Goal: Task Accomplishment & Management: Complete application form

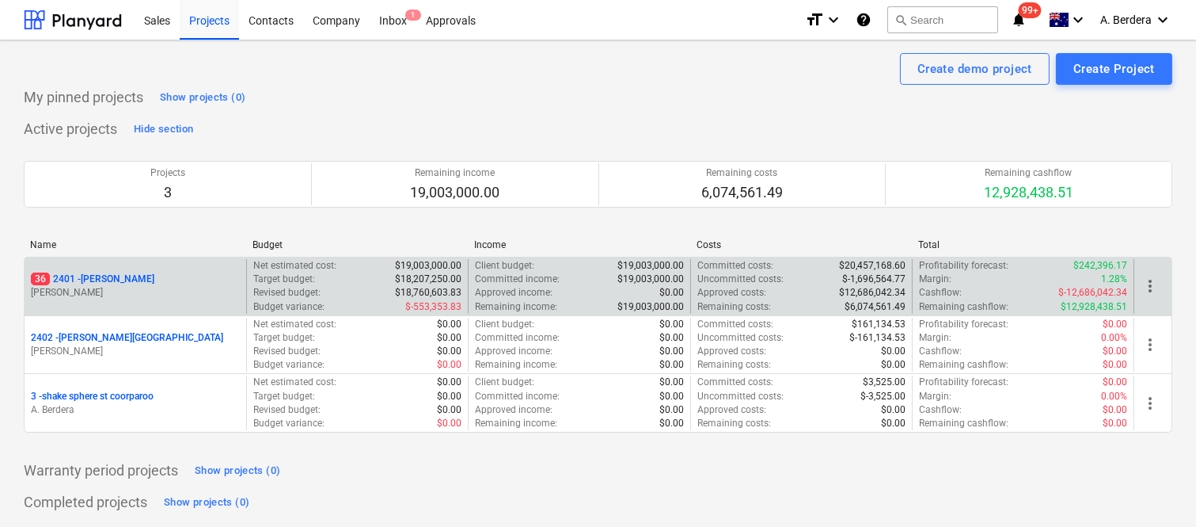
click at [195, 285] on div "36 2401 - [PERSON_NAME]" at bounding box center [135, 278] width 209 height 13
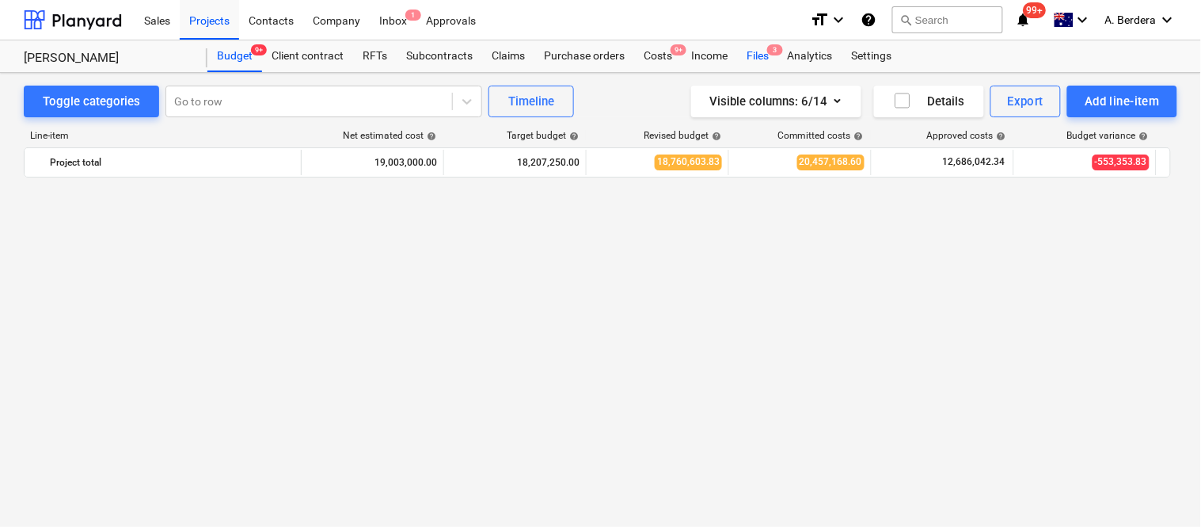
click at [758, 52] on div "Files 3" at bounding box center [757, 56] width 41 height 32
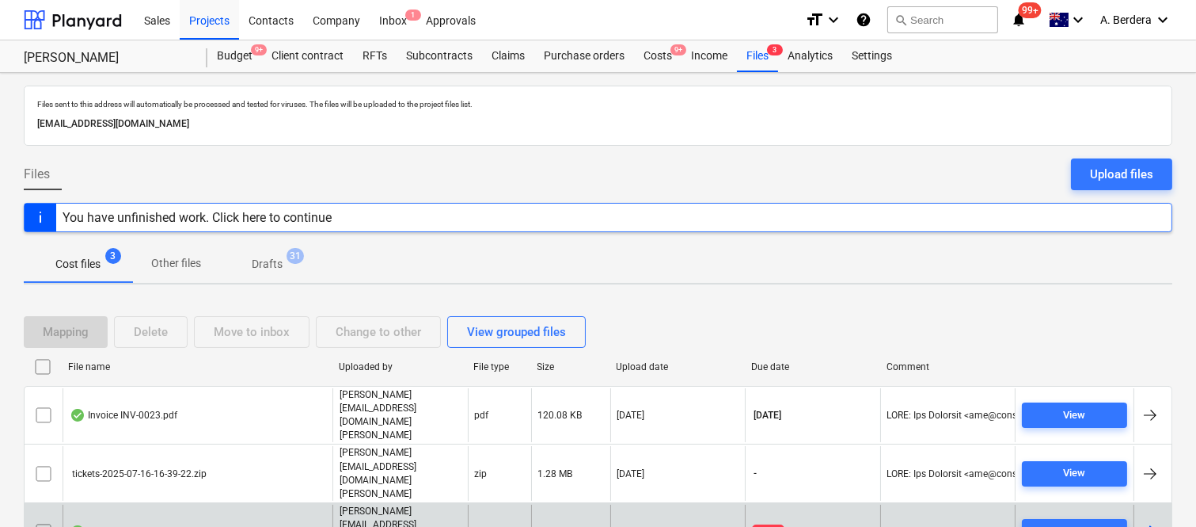
click at [249, 525] on div "Invoice_1390_from_Bellissimo_Finishes.pdf" at bounding box center [171, 531] width 203 height 13
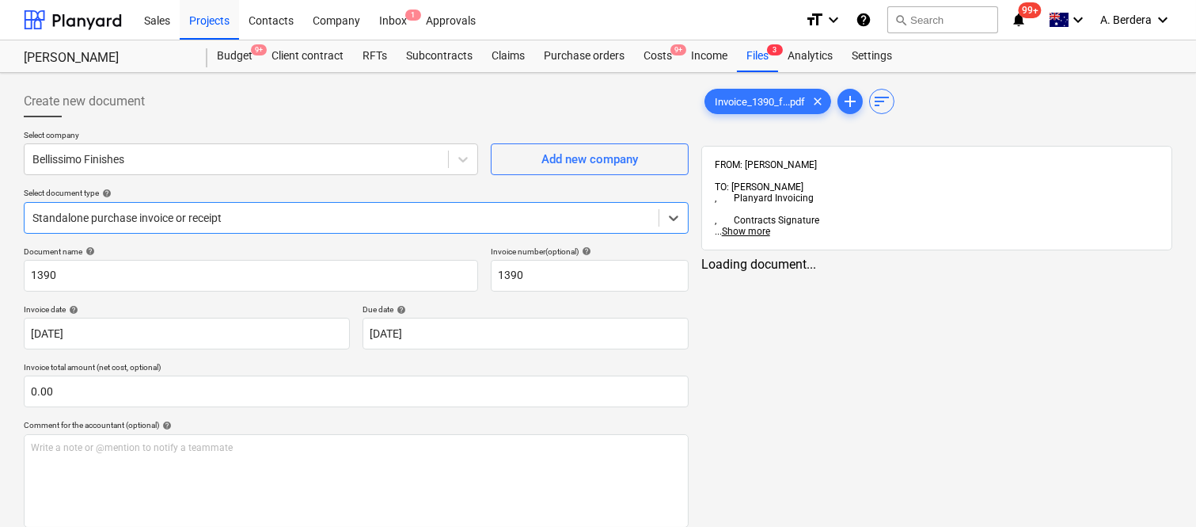
type input "1390"
type input "[DATE]"
click at [211, 219] on div at bounding box center [341, 218] width 618 height 16
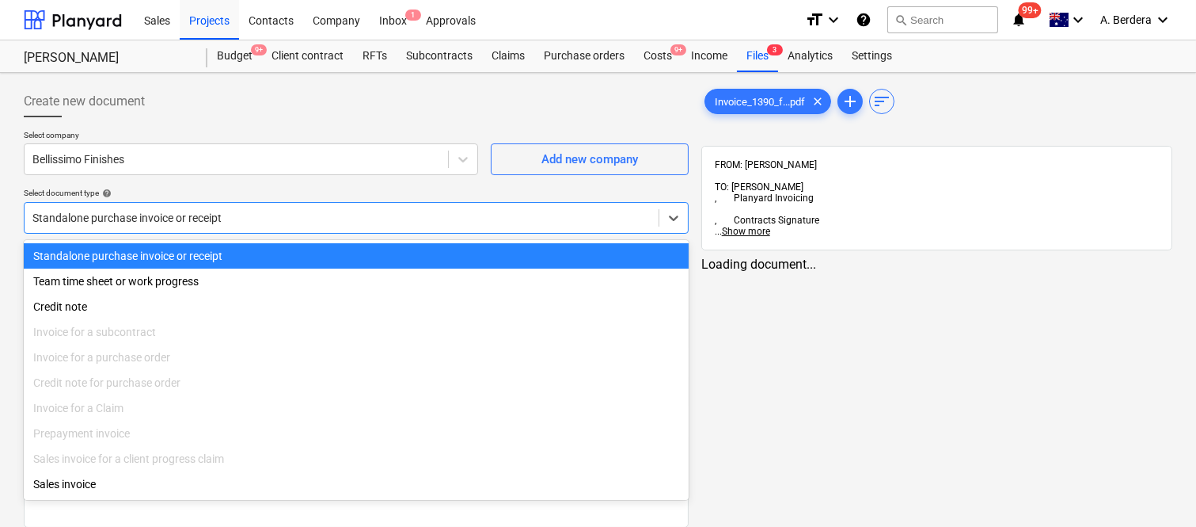
click at [219, 259] on div "Standalone purchase invoice or receipt" at bounding box center [356, 255] width 665 height 25
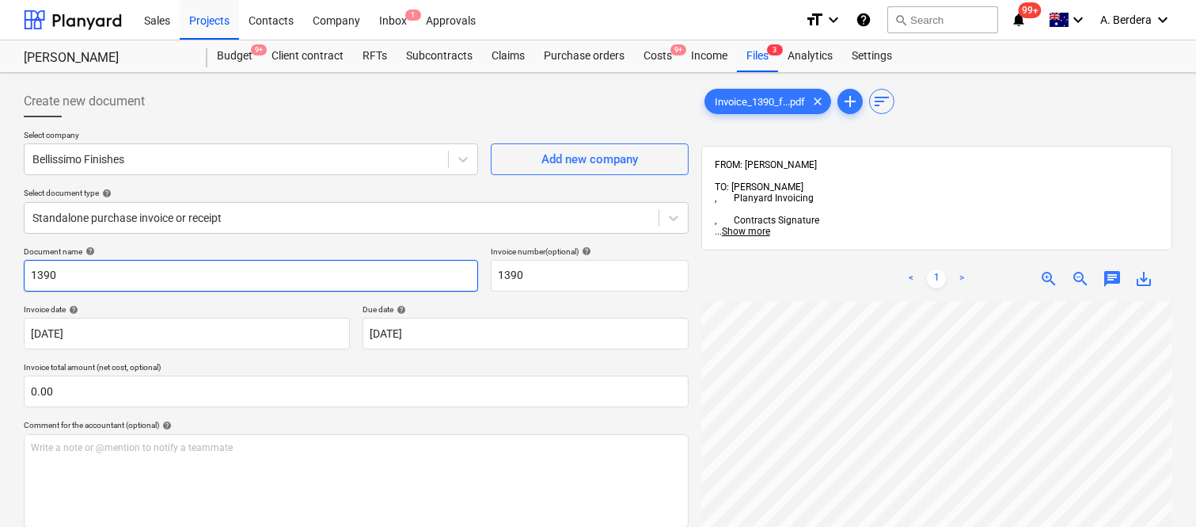
click at [27, 271] on input "1390" at bounding box center [251, 276] width 454 height 32
click at [122, 272] on input "BELLISSIMO FININSHES INV- 1390" at bounding box center [251, 276] width 454 height 32
type input "BELLISSIMO FINISHES INV- 1390"
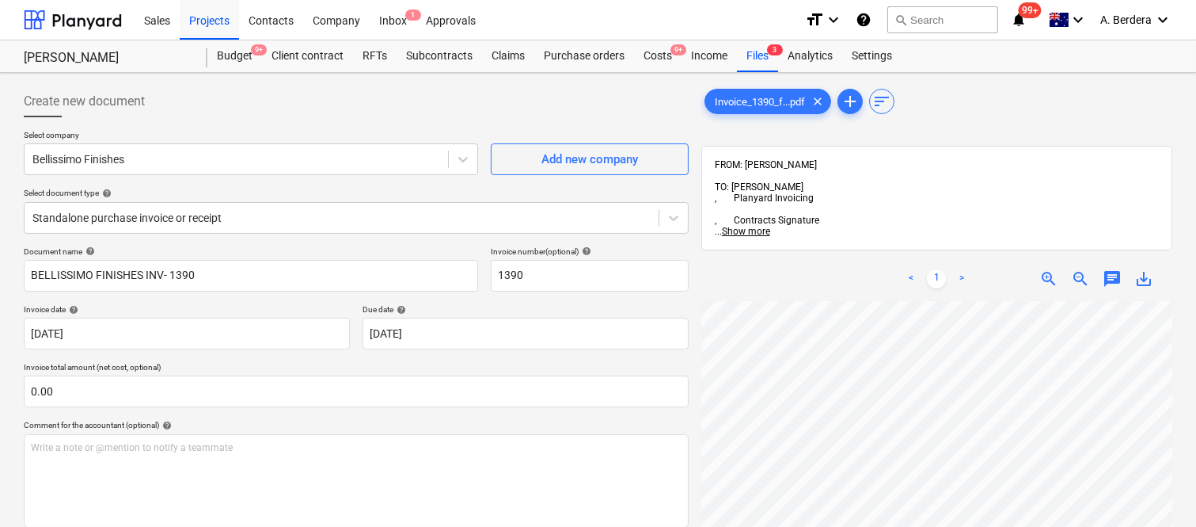
click at [178, 294] on div "Document name help BELLISSIMO FINISHES INV- 1390 Invoice number (optional) help…" at bounding box center [356, 453] width 665 height 414
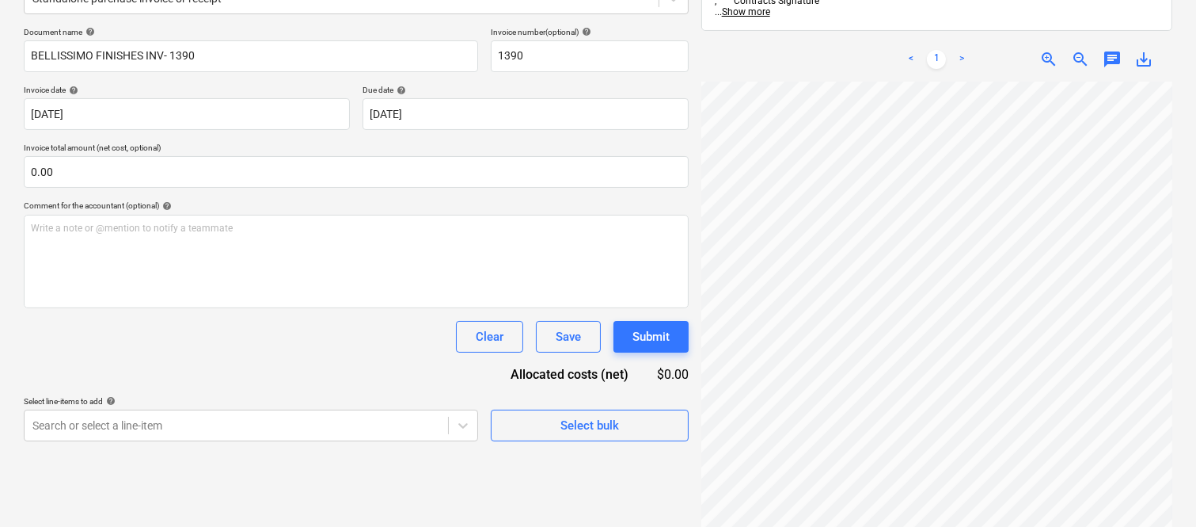
scroll to position [312, 143]
click at [1047, 50] on span "zoom_in" at bounding box center [1049, 59] width 19 height 19
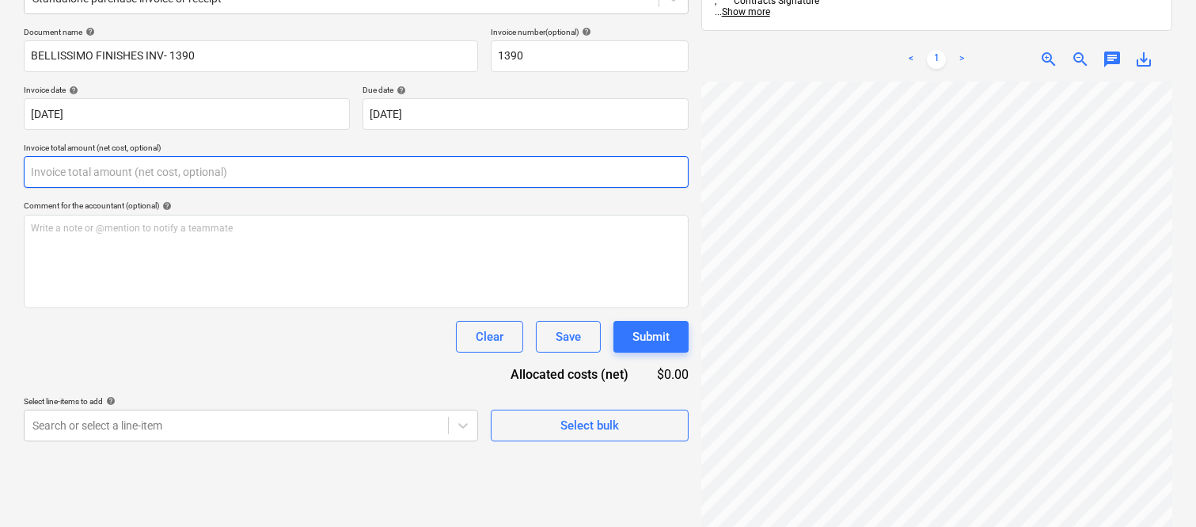
click at [127, 163] on input "text" at bounding box center [356, 172] width 665 height 32
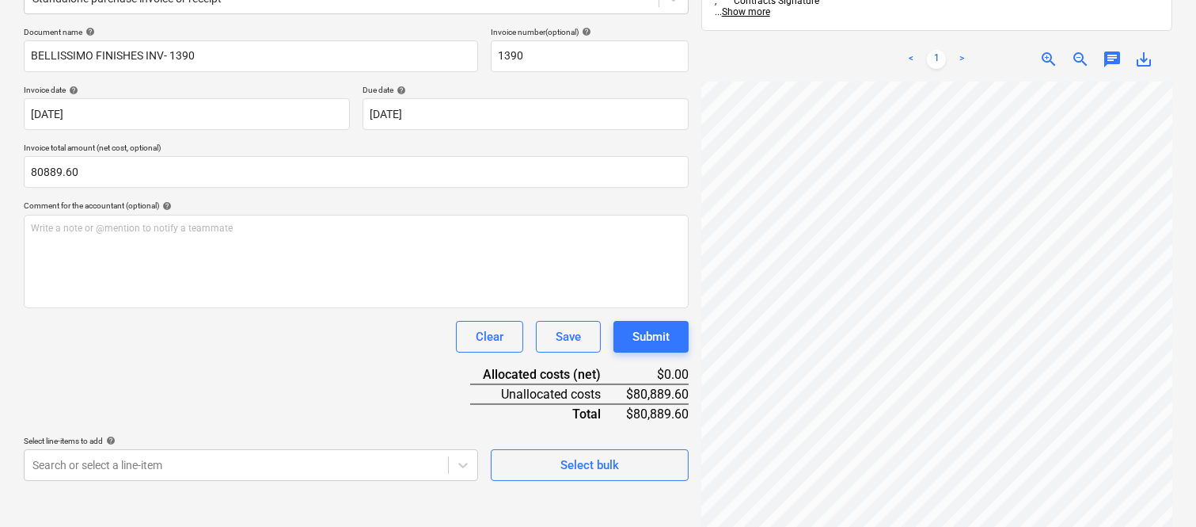
type input "80,889.60"
click at [162, 355] on div "Document name help BELLISSIMO FINISHES INV- 1390 Invoice number (optional) help…" at bounding box center [356, 254] width 665 height 454
click at [287, 392] on div "Document name help BELLISSIMO FINISHES INV- 1390 Invoice number (optional) help…" at bounding box center [356, 254] width 665 height 454
click at [130, 307] on body "Sales Projects Contacts Company Inbox 1 Approvals format_size keyboard_arrow_do…" at bounding box center [598, 44] width 1196 height 527
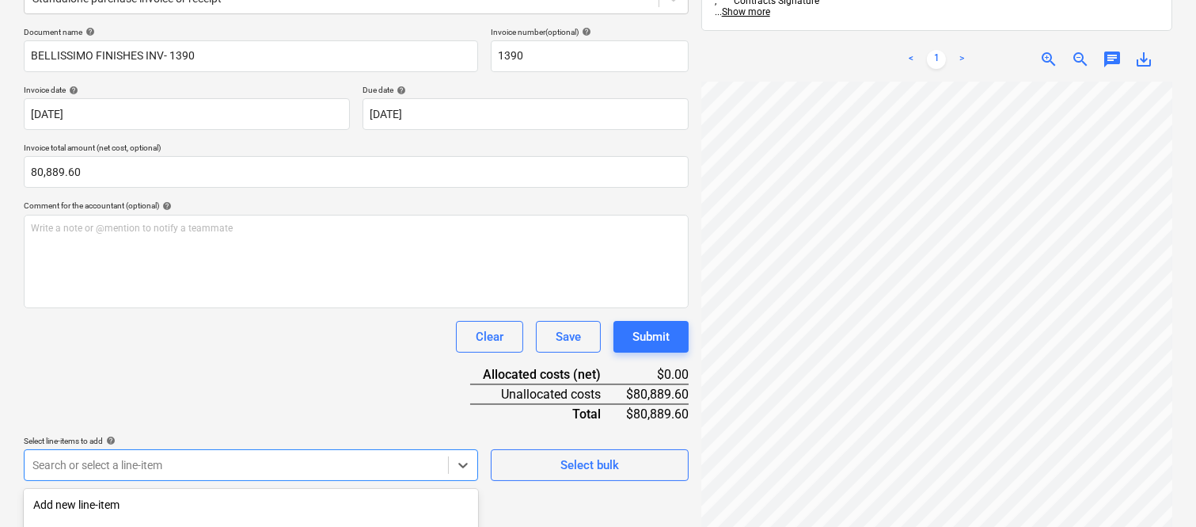
scroll to position [421, 0]
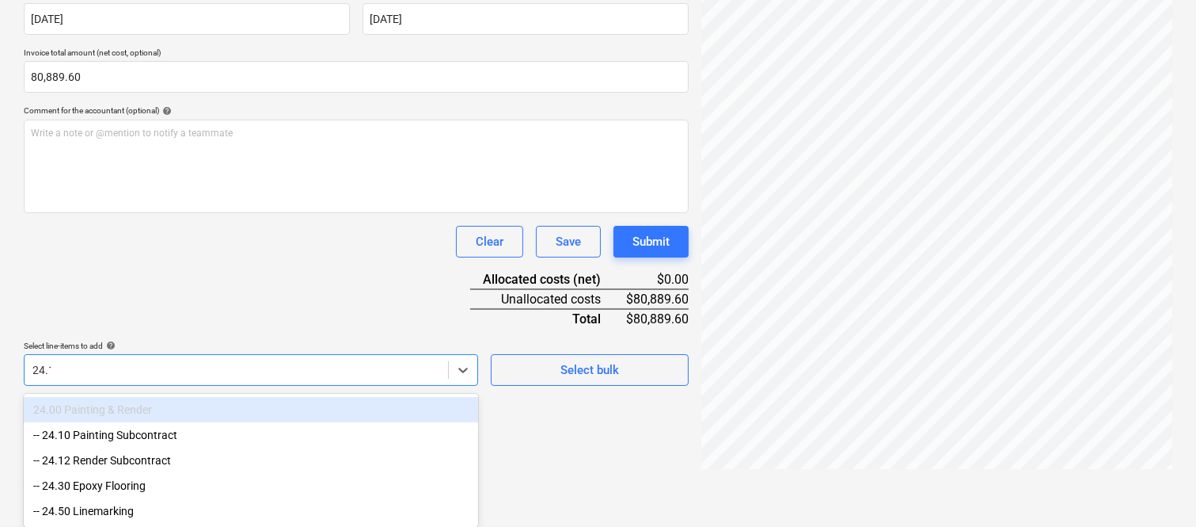
type input "24.12"
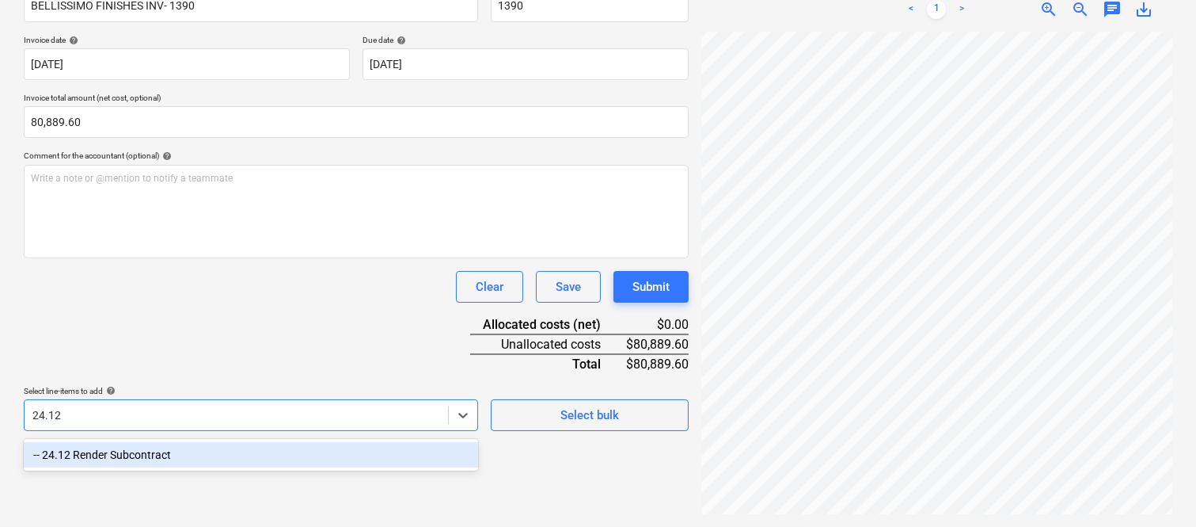
scroll to position [226, 0]
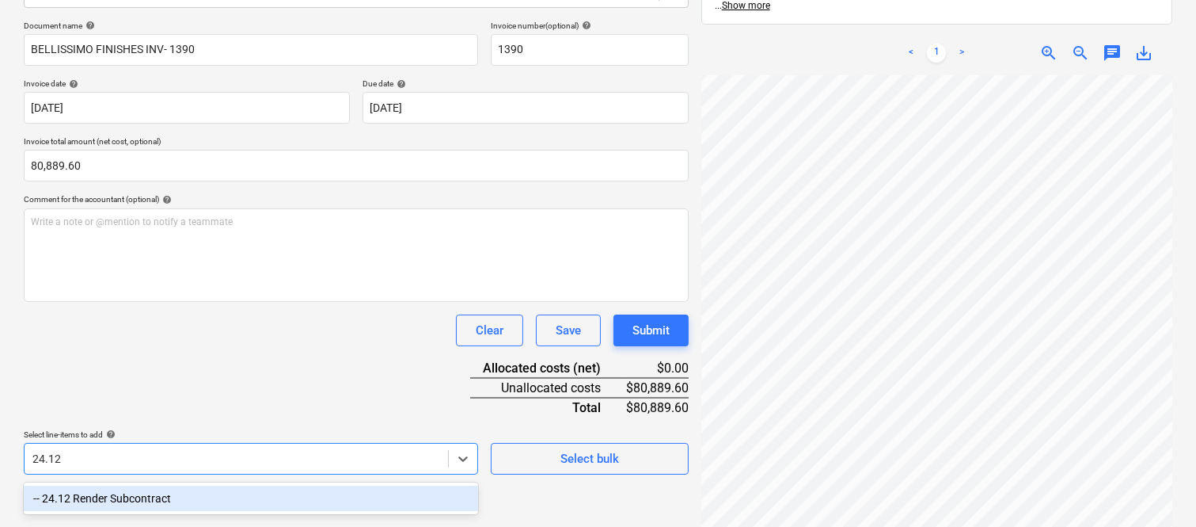
click at [120, 495] on div "-- 24.12 Render Subcontract" at bounding box center [251, 497] width 454 height 25
click at [146, 359] on div "Document name help BELLISSIMO FINISHES INV- 1390 Invoice number (optional) help…" at bounding box center [356, 248] width 665 height 454
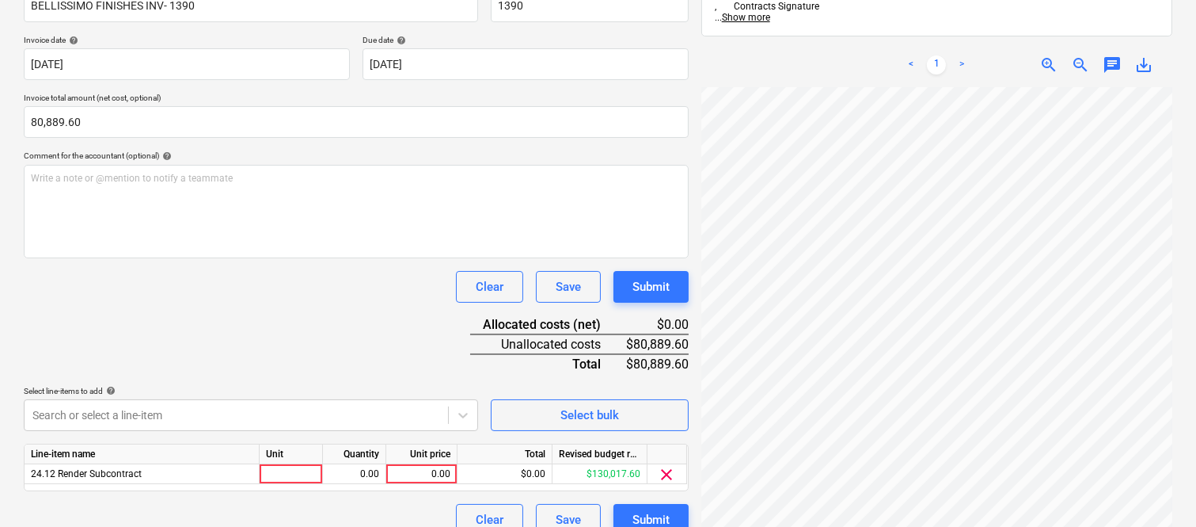
scroll to position [291, 0]
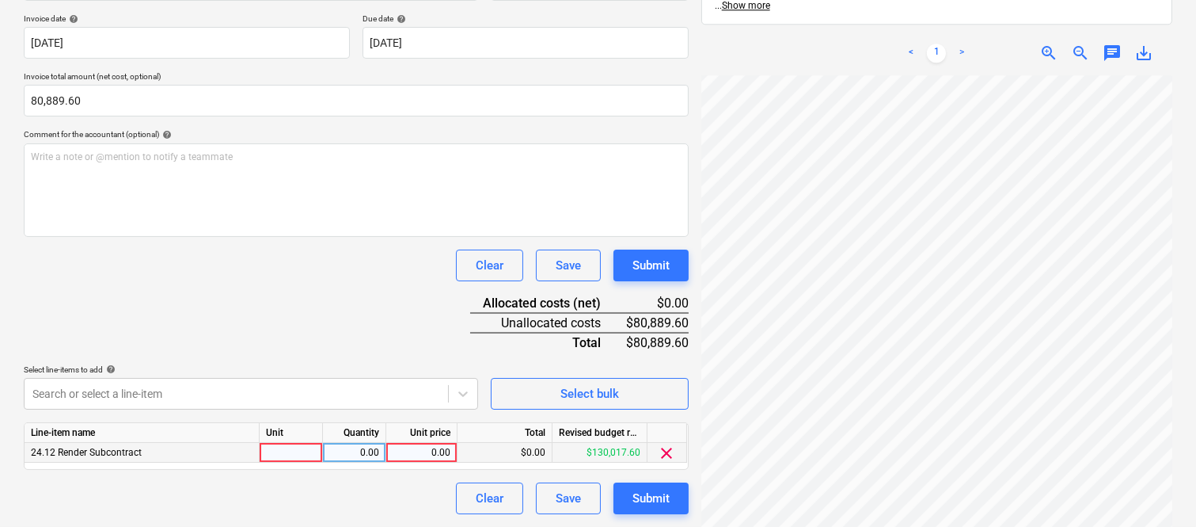
click at [306, 454] on div at bounding box center [291, 453] width 63 height 20
type input "INVOICE"
click at [354, 454] on div "0.00" at bounding box center [354, 453] width 50 height 20
type input "1"
click at [405, 457] on div "0.00" at bounding box center [422, 453] width 58 height 20
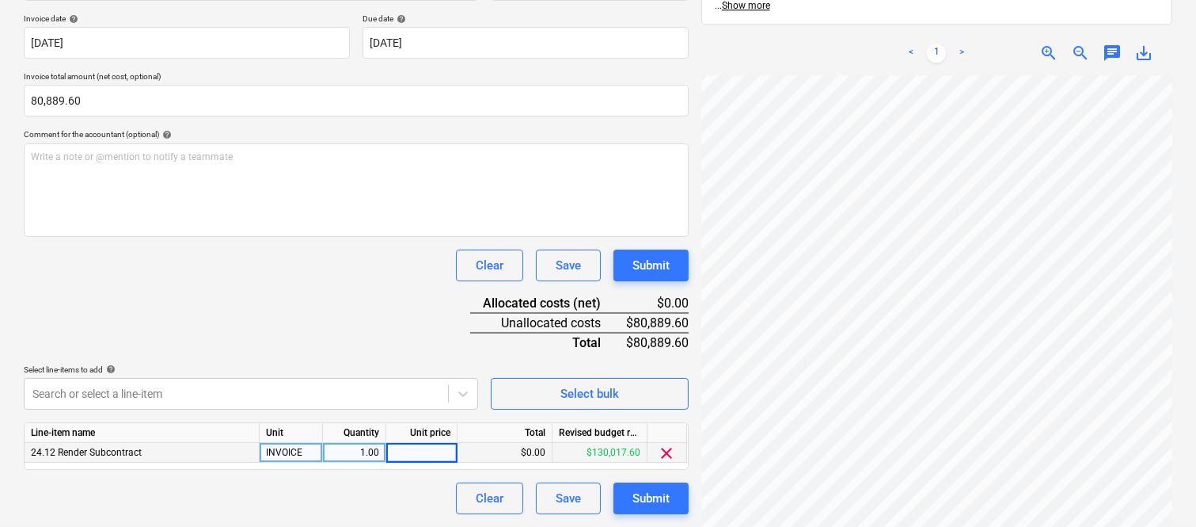
type input "80,889.6"
click at [393, 497] on div "Clear Save Submit" at bounding box center [356, 498] width 665 height 32
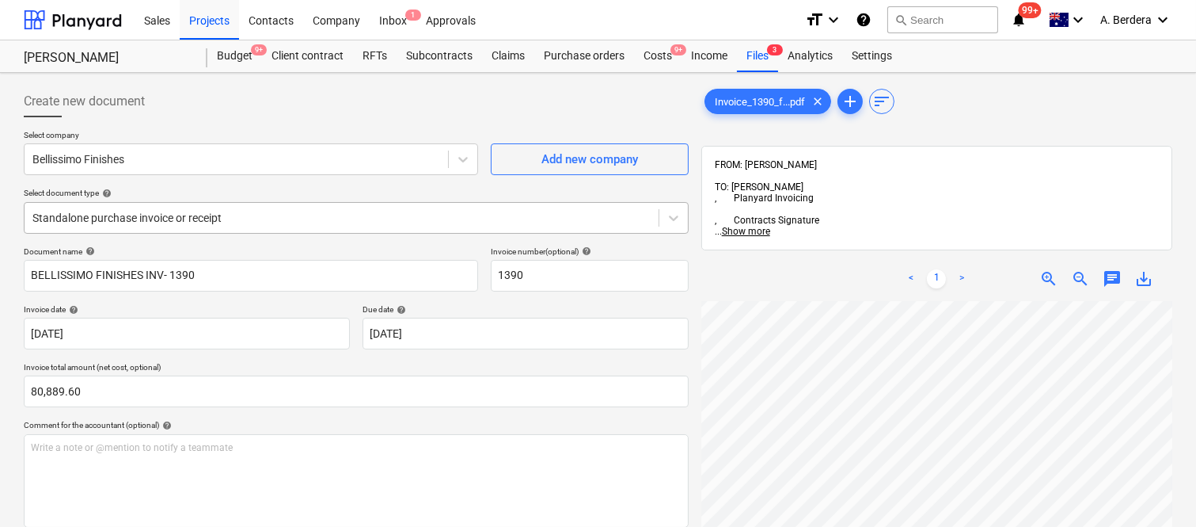
click at [262, 219] on div at bounding box center [341, 218] width 618 height 16
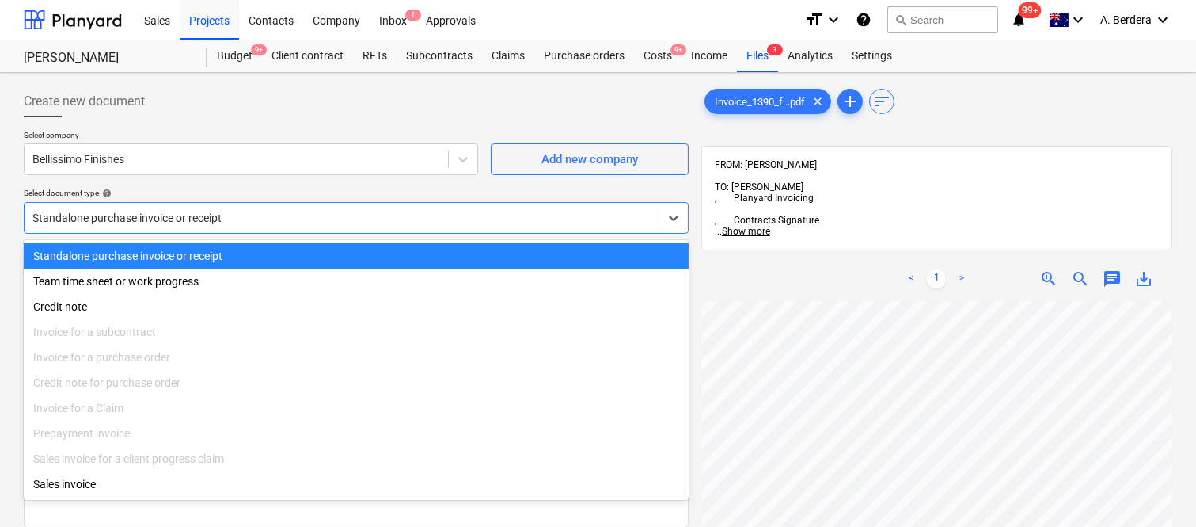
click at [266, 256] on div "Standalone purchase invoice or receipt" at bounding box center [356, 255] width 665 height 25
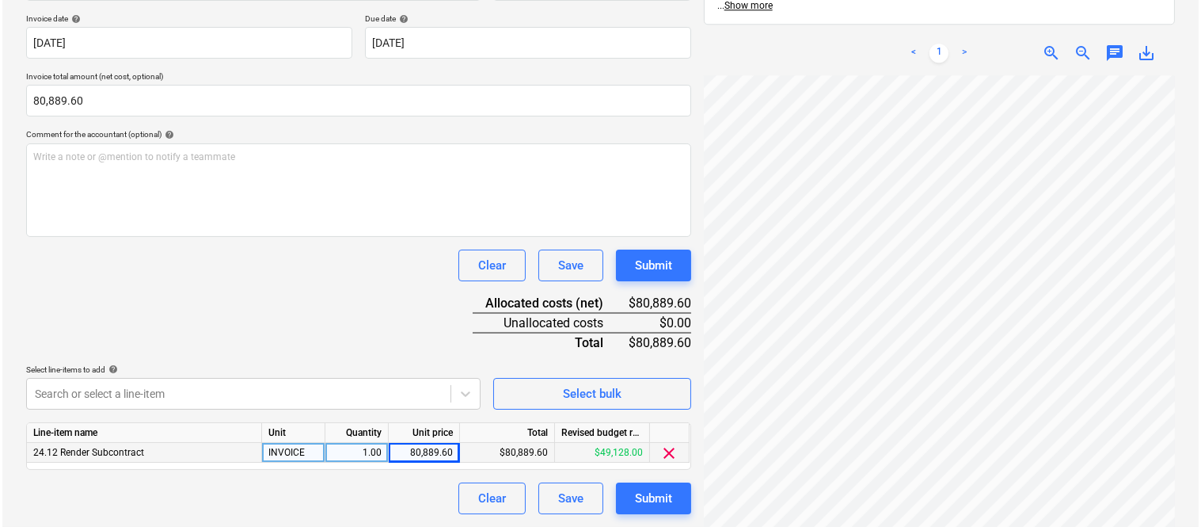
scroll to position [625, 384]
click at [642, 497] on div "Submit" at bounding box center [651, 498] width 37 height 21
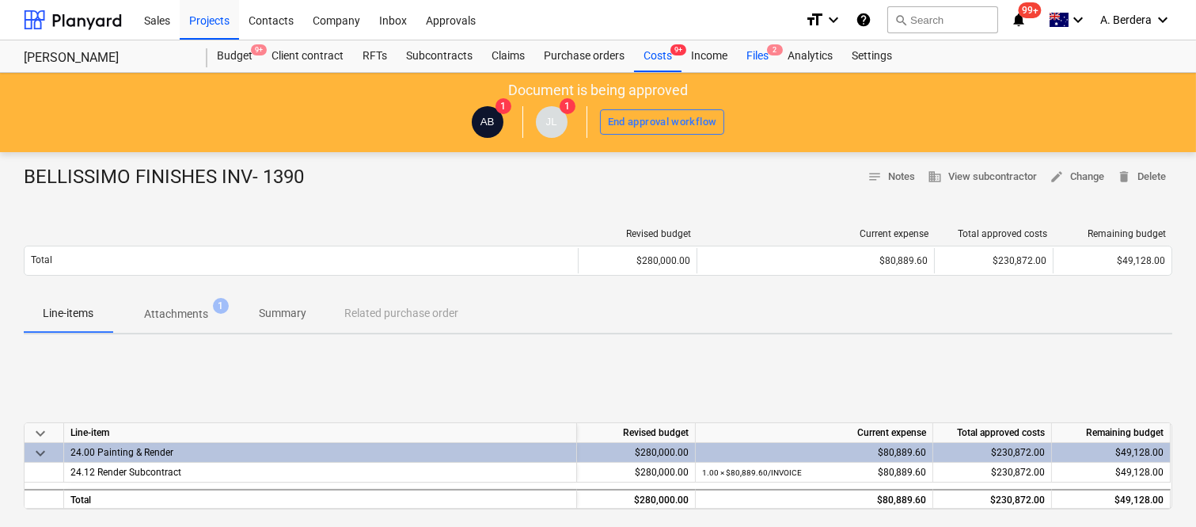
click at [751, 52] on div "Files 2" at bounding box center [757, 56] width 41 height 32
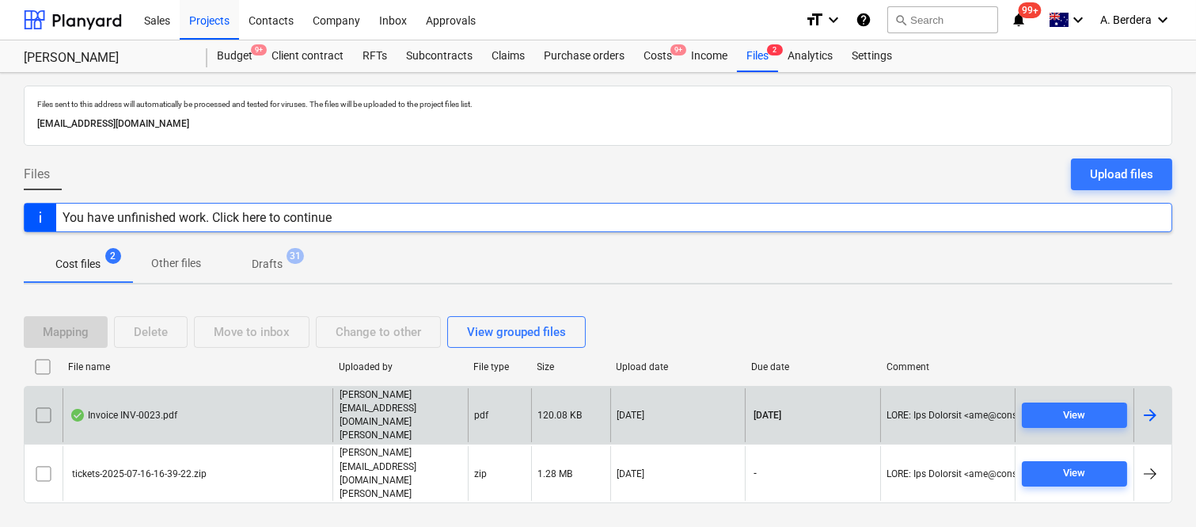
click at [219, 429] on div "Invoice INV-0023.pdf" at bounding box center [198, 415] width 270 height 55
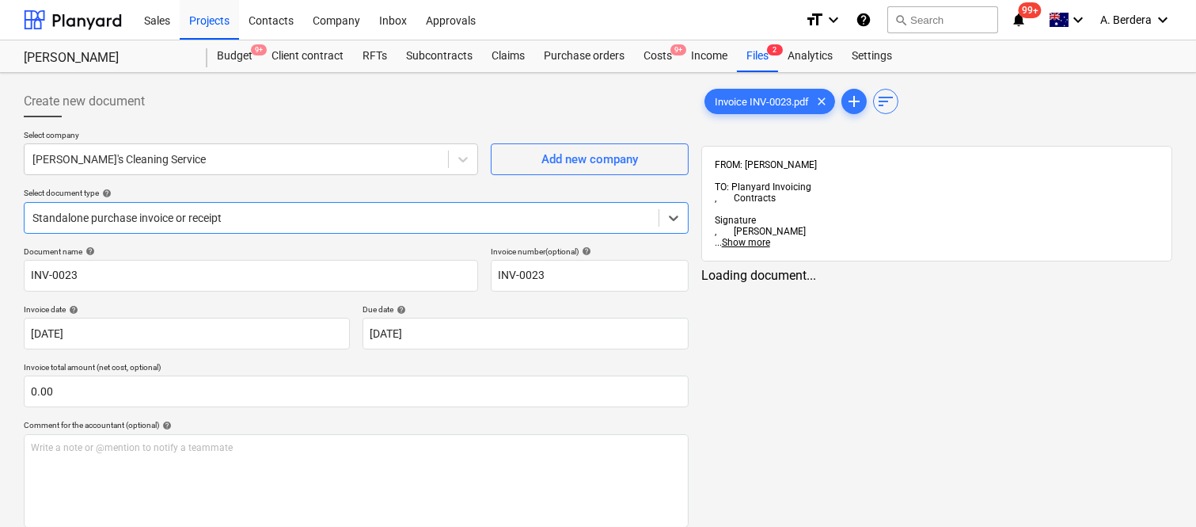
type input "INV-0023"
type input "18 Aug 2025"
type input "25 Aug 2025"
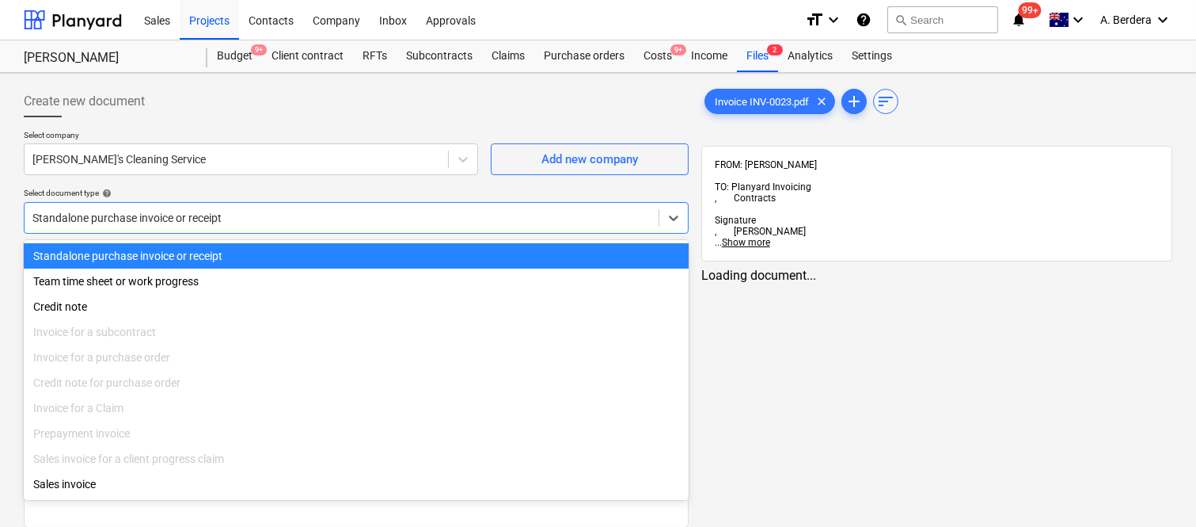
click at [267, 217] on div at bounding box center [341, 218] width 618 height 16
click at [287, 261] on div "Standalone purchase invoice or receipt" at bounding box center [356, 255] width 665 height 25
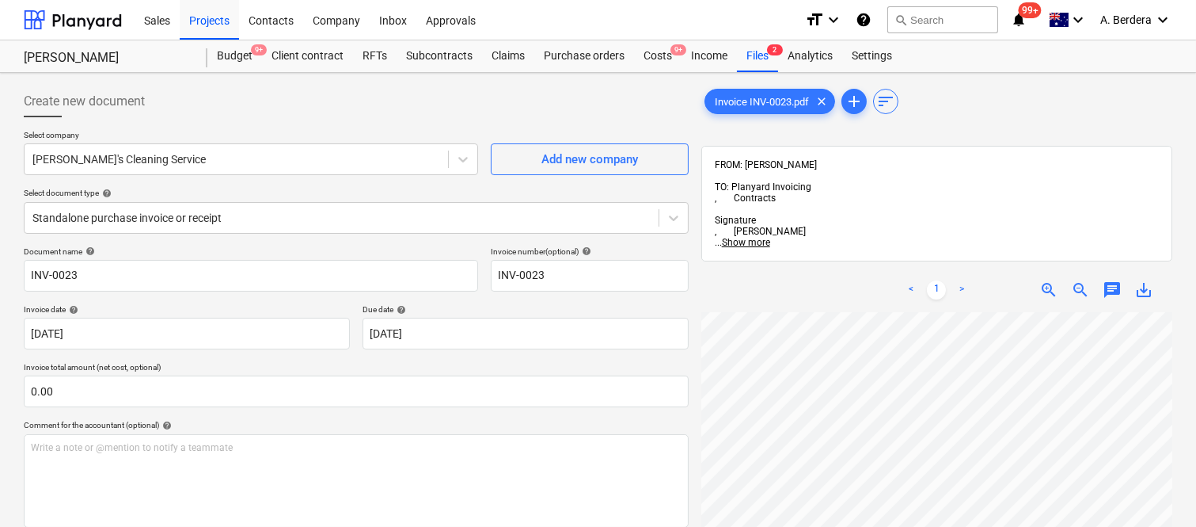
scroll to position [75, 21]
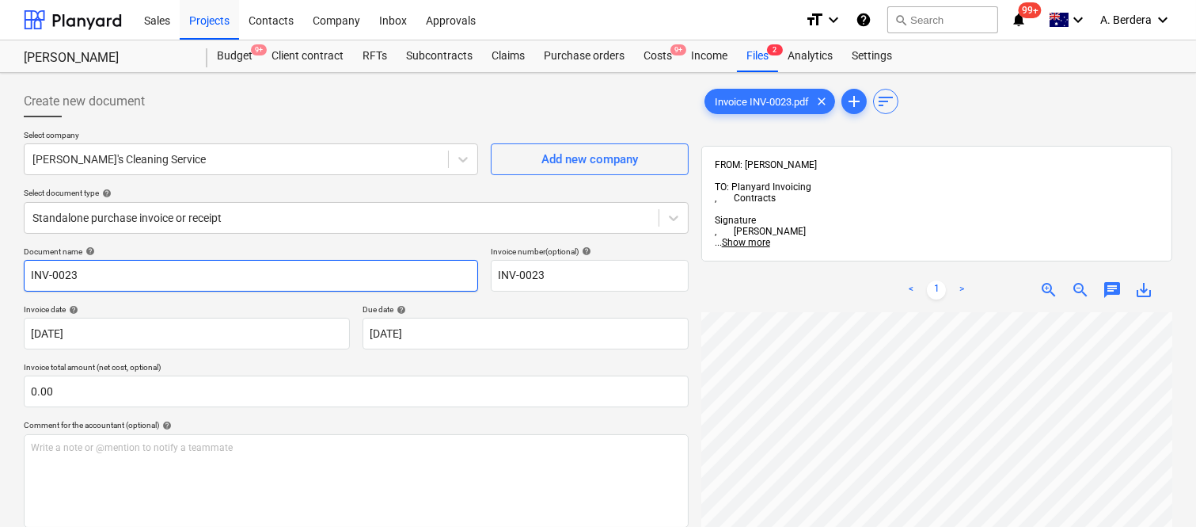
click at [25, 272] on input "INV-0023" at bounding box center [251, 276] width 454 height 32
type input "Larissas's Cleaning INV-0023"
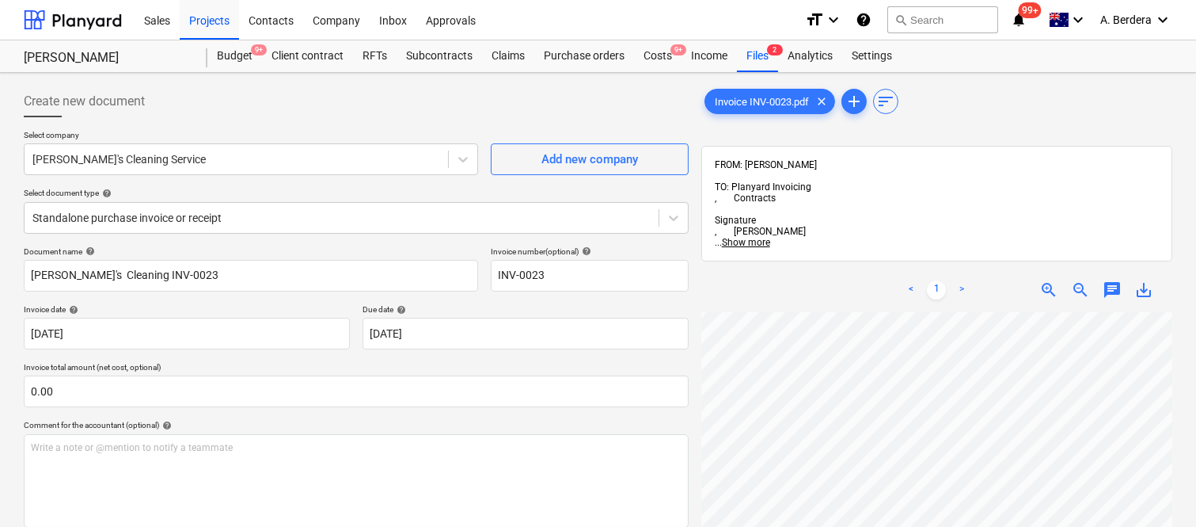
scroll to position [418, 337]
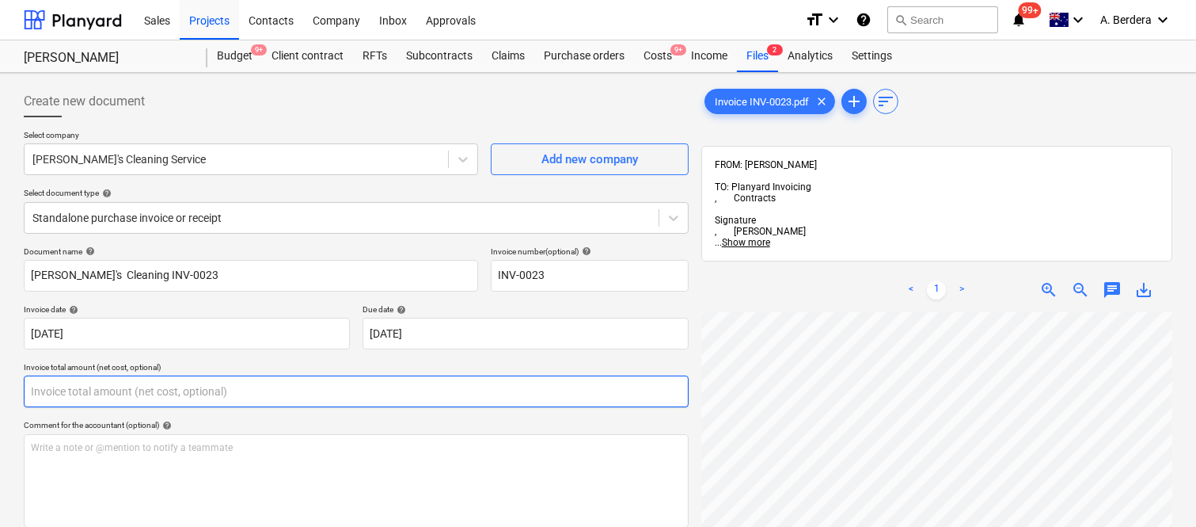
click at [275, 393] on input "text" at bounding box center [356, 391] width 665 height 32
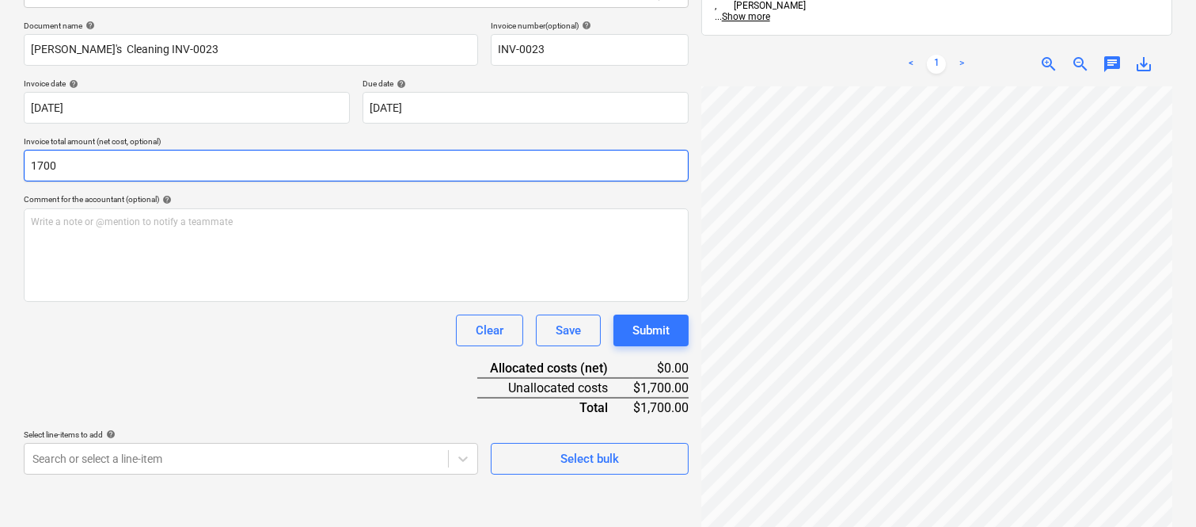
type input "1,700.00"
click at [275, 393] on div "Document name help Larissas's Cleaning INV-0023 Invoice number (optional) help …" at bounding box center [356, 248] width 665 height 454
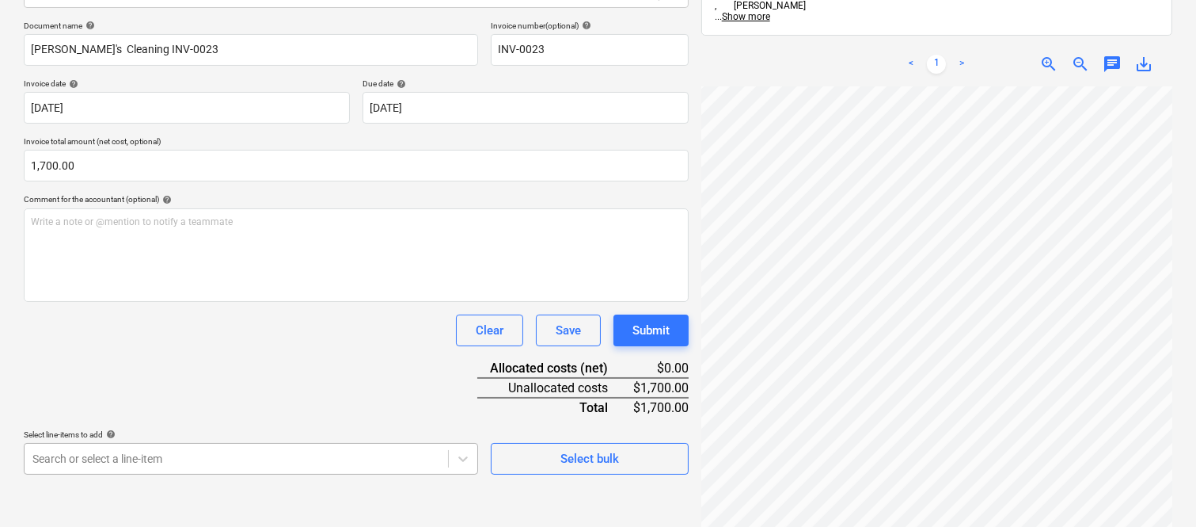
click at [159, 301] on body "Sales Projects Contacts Company Inbox Approvals format_size keyboard_arrow_down…" at bounding box center [598, 37] width 1196 height 527
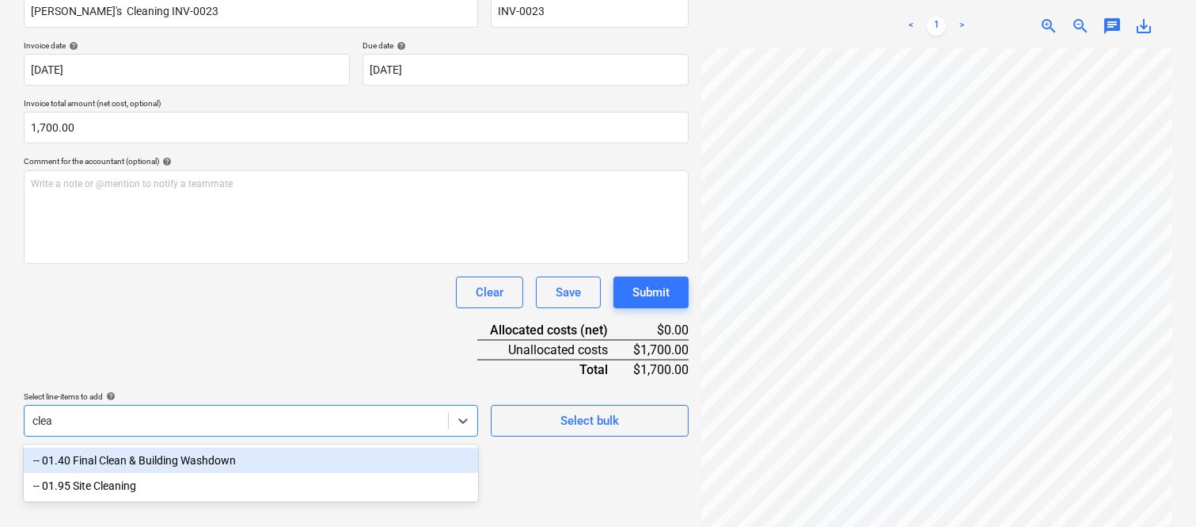
scroll to position [238, 0]
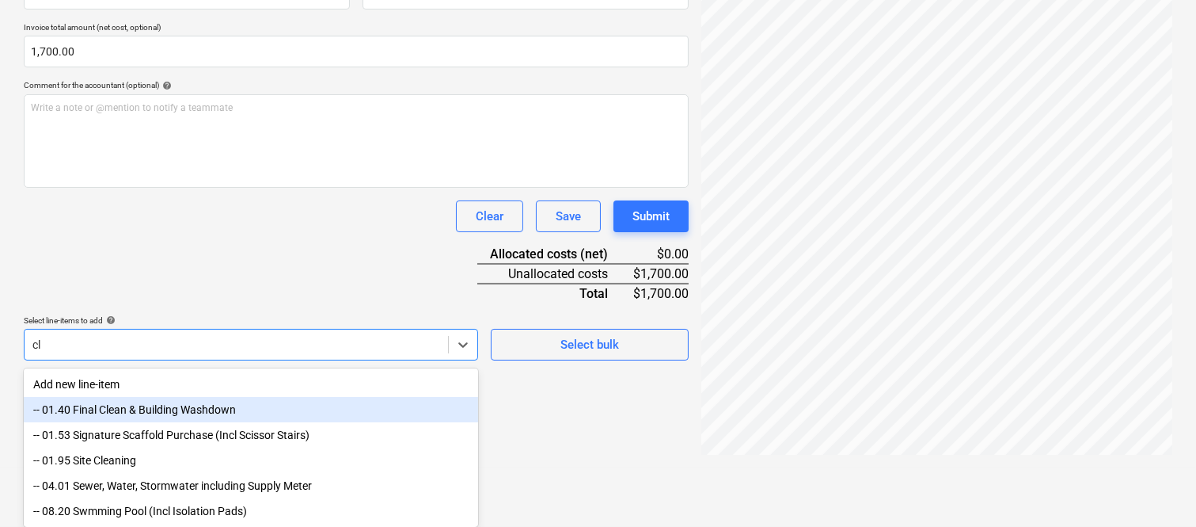
type input "c"
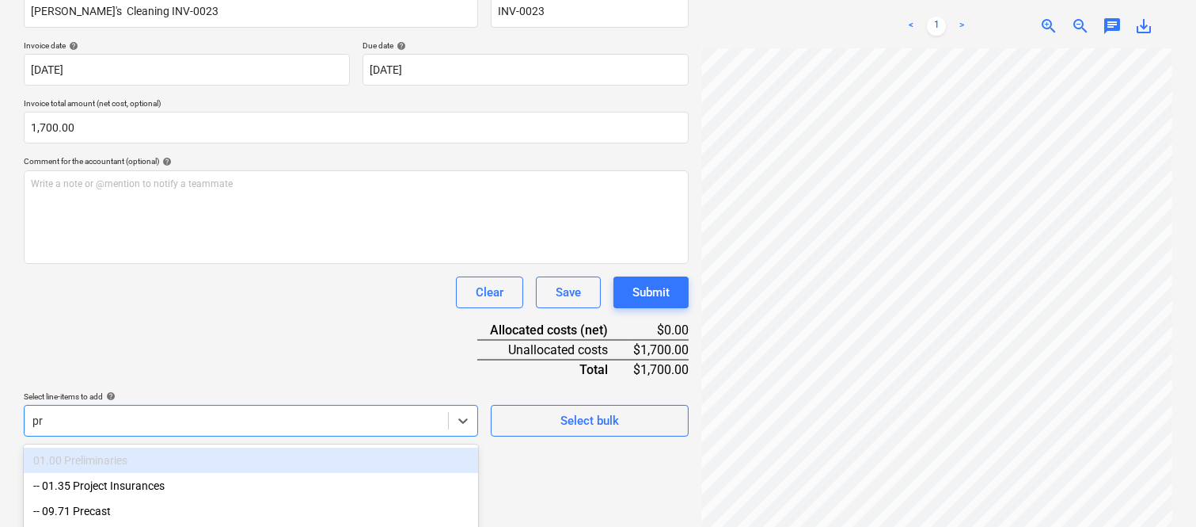
scroll to position [367, 0]
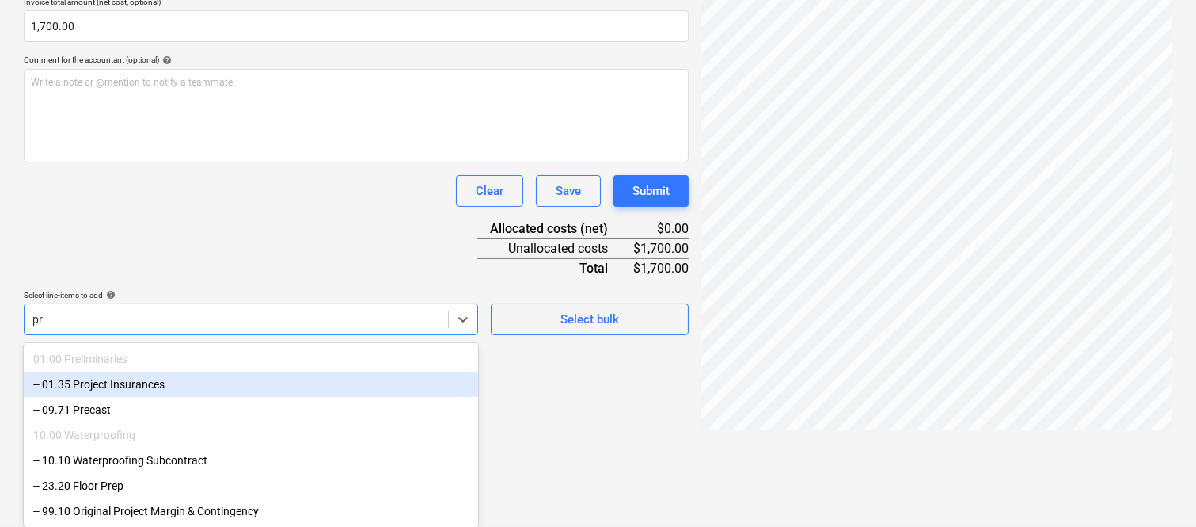
type input "pr"
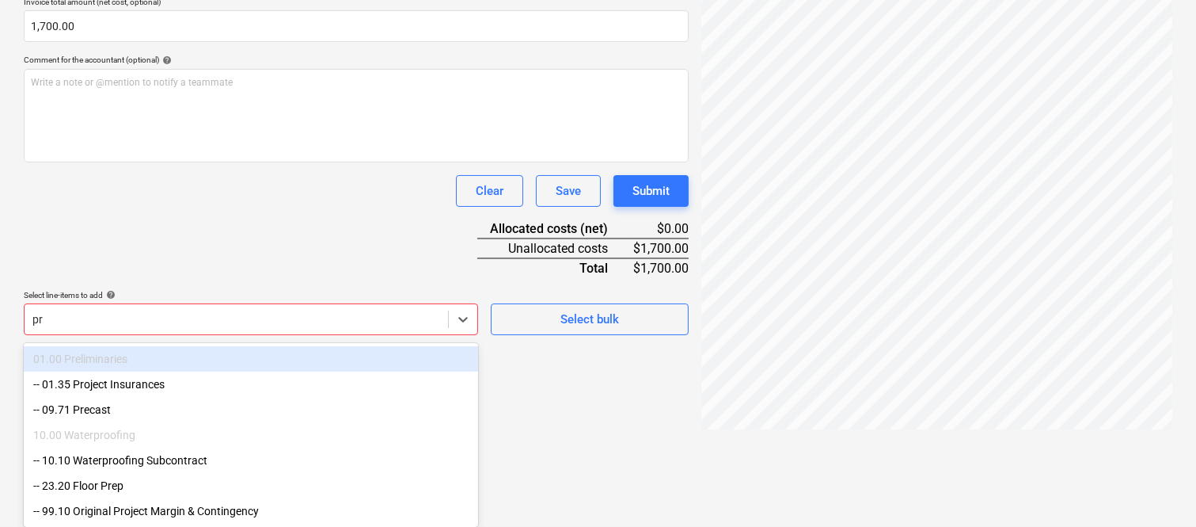
type input "p"
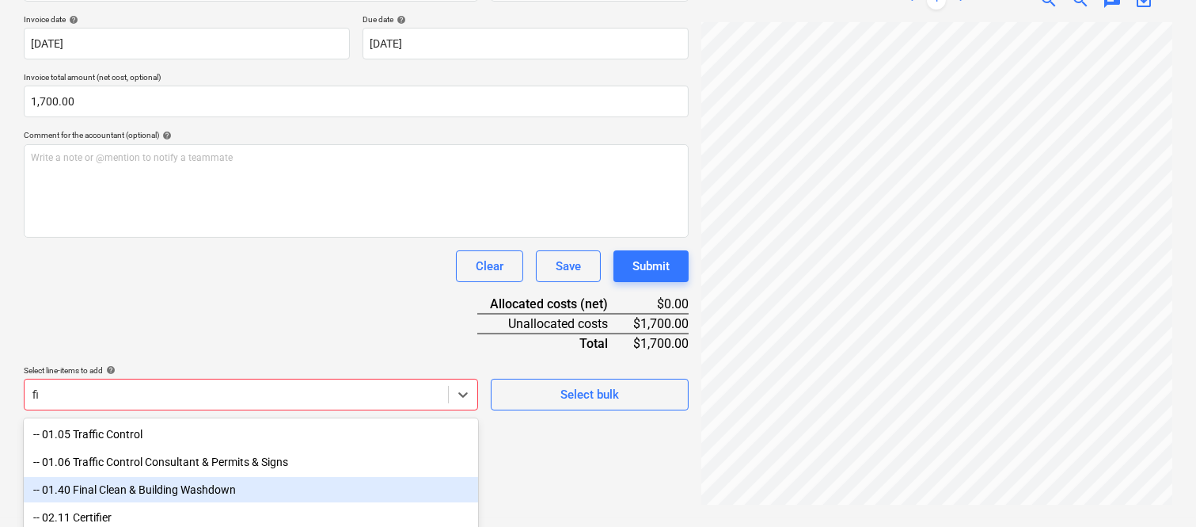
scroll to position [421, 0]
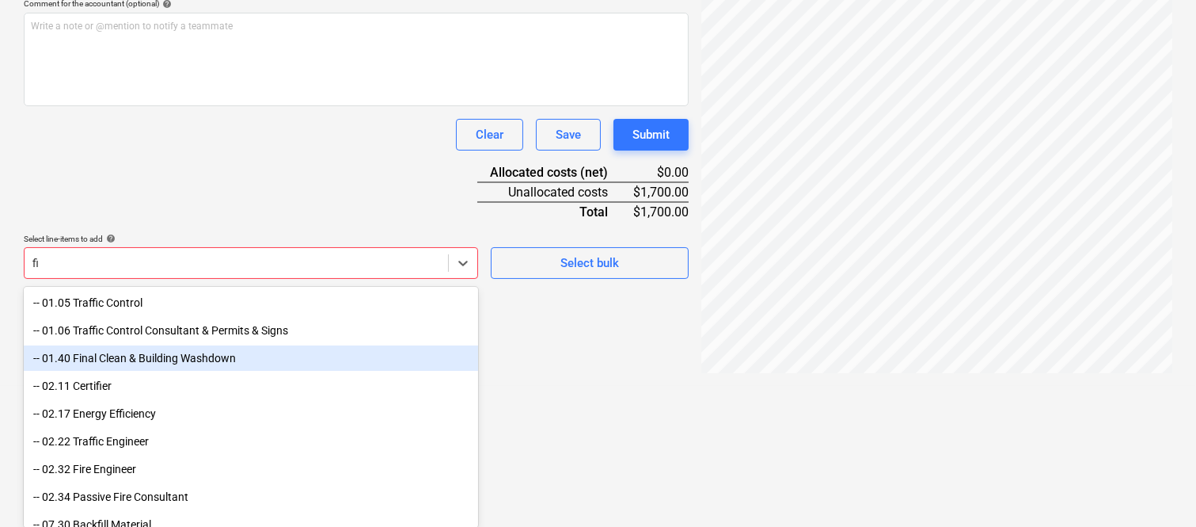
type input "f"
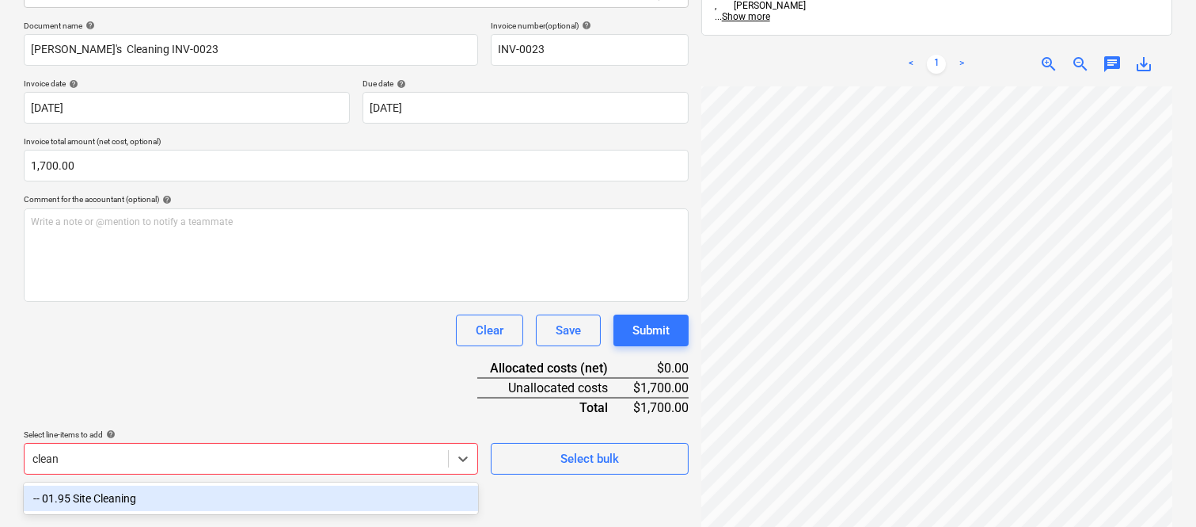
scroll to position [238, 0]
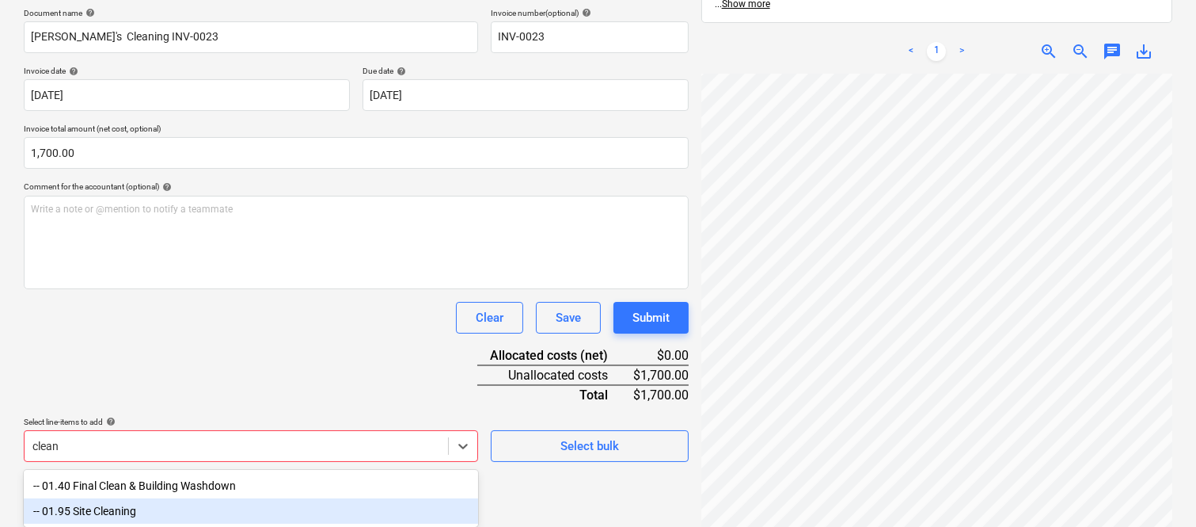
type input "clean"
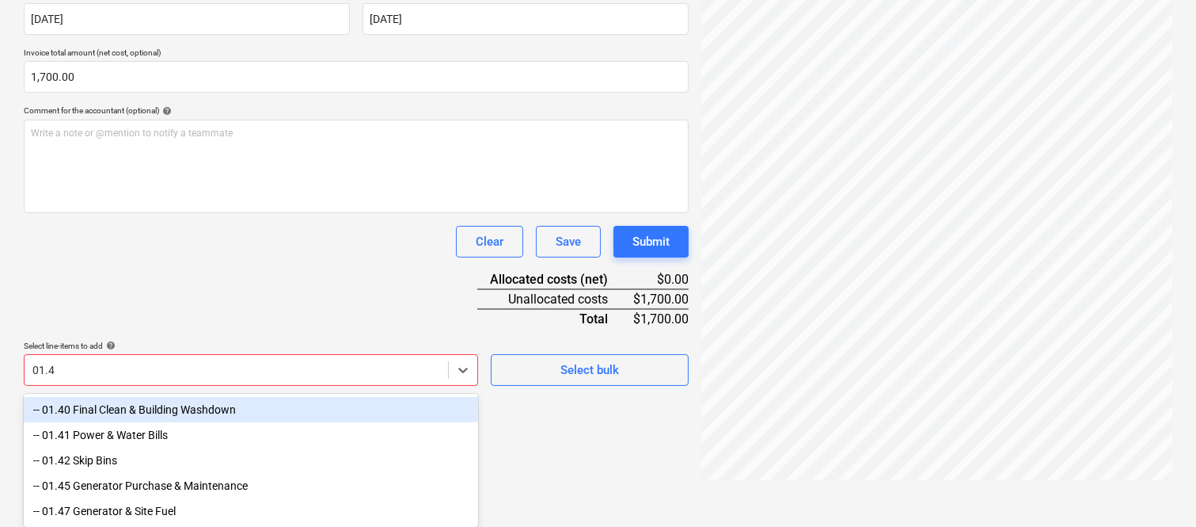
scroll to position [226, 0]
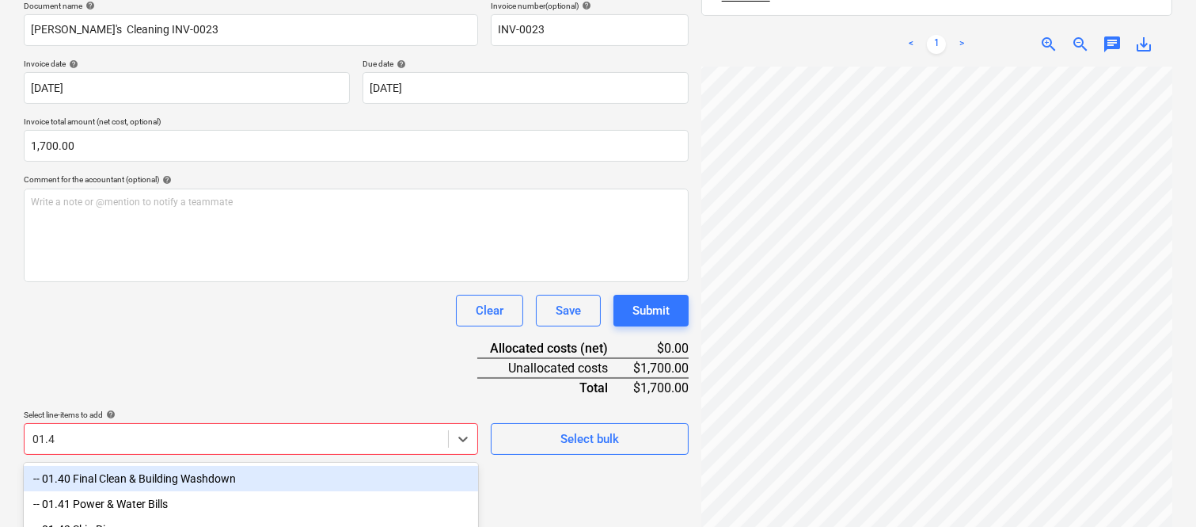
type input "01.40"
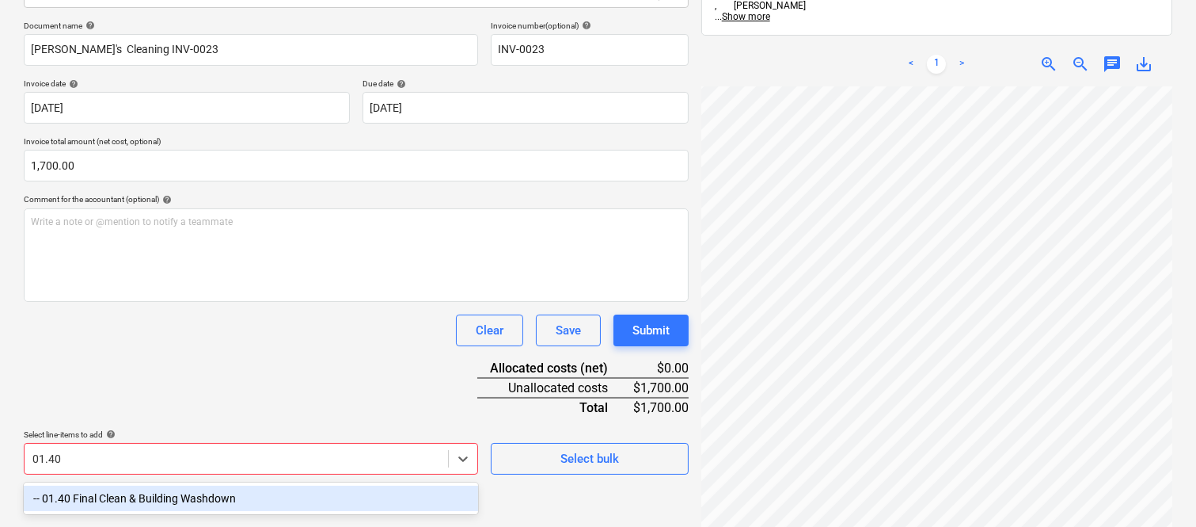
click at [211, 499] on div "-- 01.40 Final Clean & Building Washdown" at bounding box center [251, 497] width 454 height 25
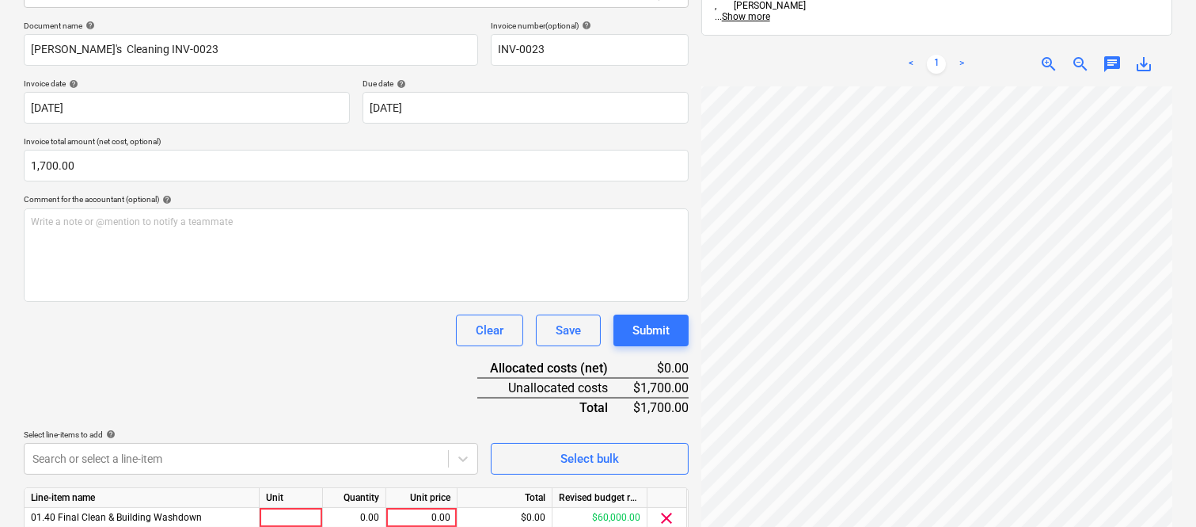
click at [184, 412] on div "Document name help Larissas's Cleaning INV-0023 Invoice number (optional) help …" at bounding box center [356, 300] width 665 height 558
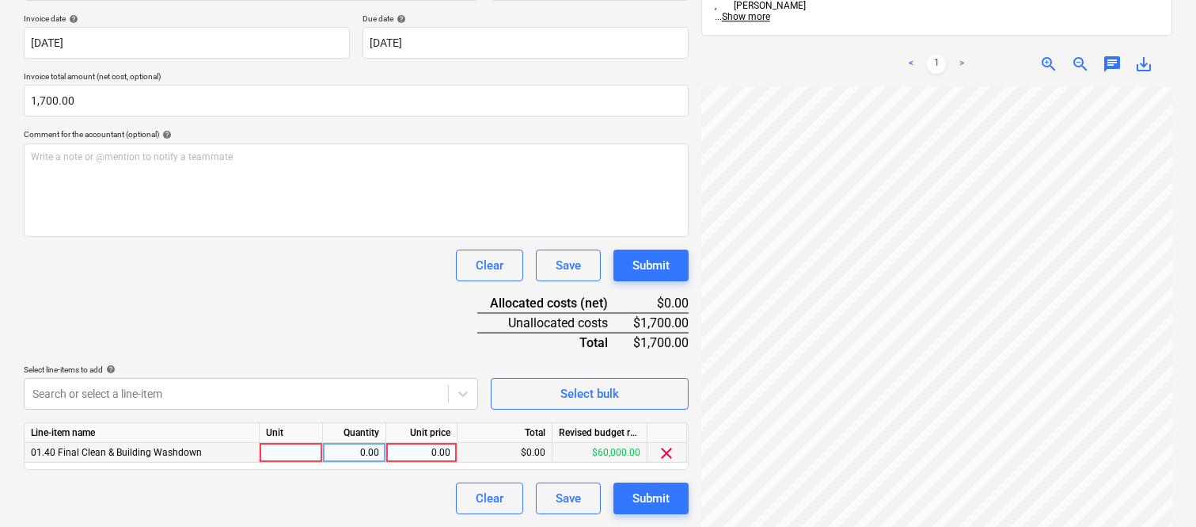
click at [291, 453] on div at bounding box center [291, 453] width 63 height 20
type input "invoice"
click at [368, 453] on div "0.00" at bounding box center [354, 453] width 50 height 20
click at [437, 451] on div "0.00" at bounding box center [422, 453] width 58 height 20
type input "1700"
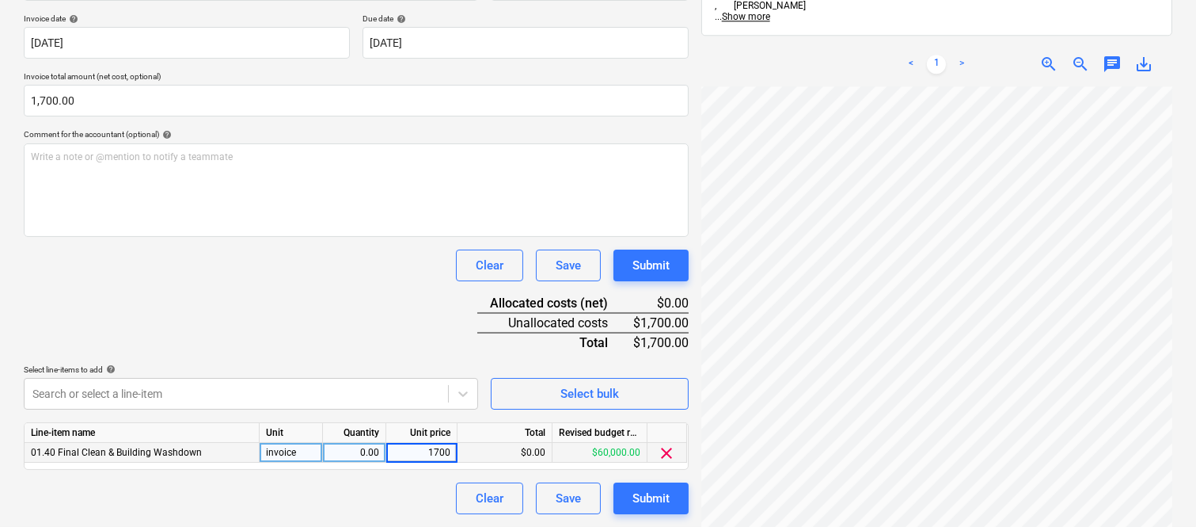
click at [381, 485] on div "Clear Save Submit" at bounding box center [356, 498] width 665 height 32
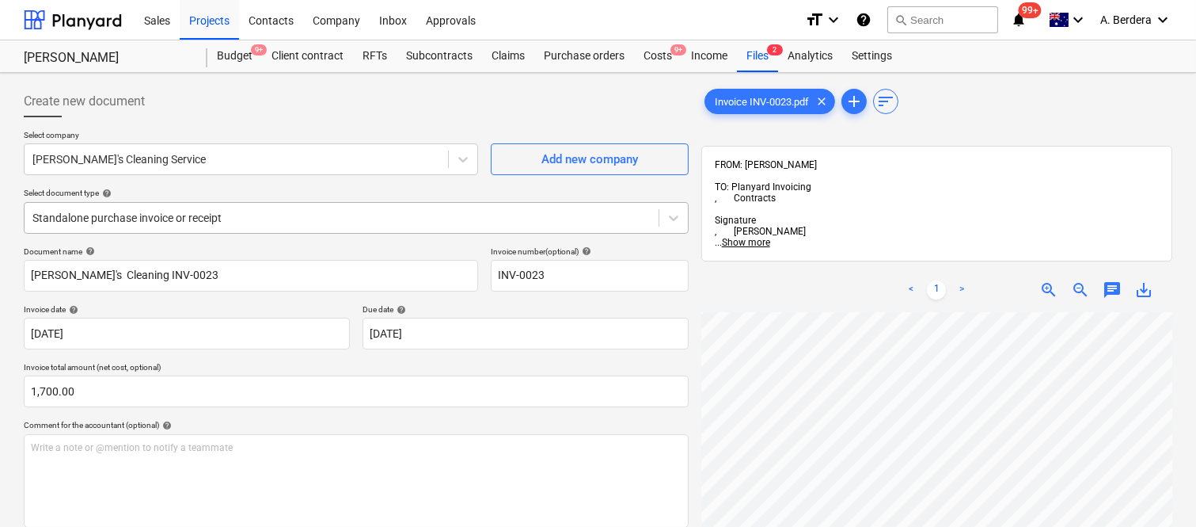
click at [297, 211] on div at bounding box center [341, 218] width 618 height 16
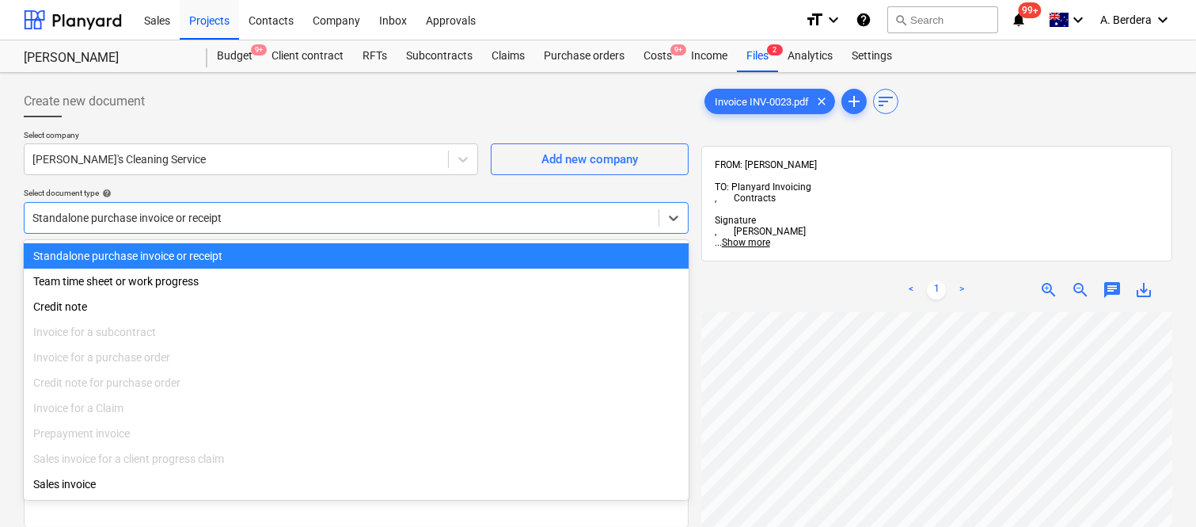
click at [317, 251] on div "Standalone purchase invoice or receipt" at bounding box center [356, 255] width 665 height 25
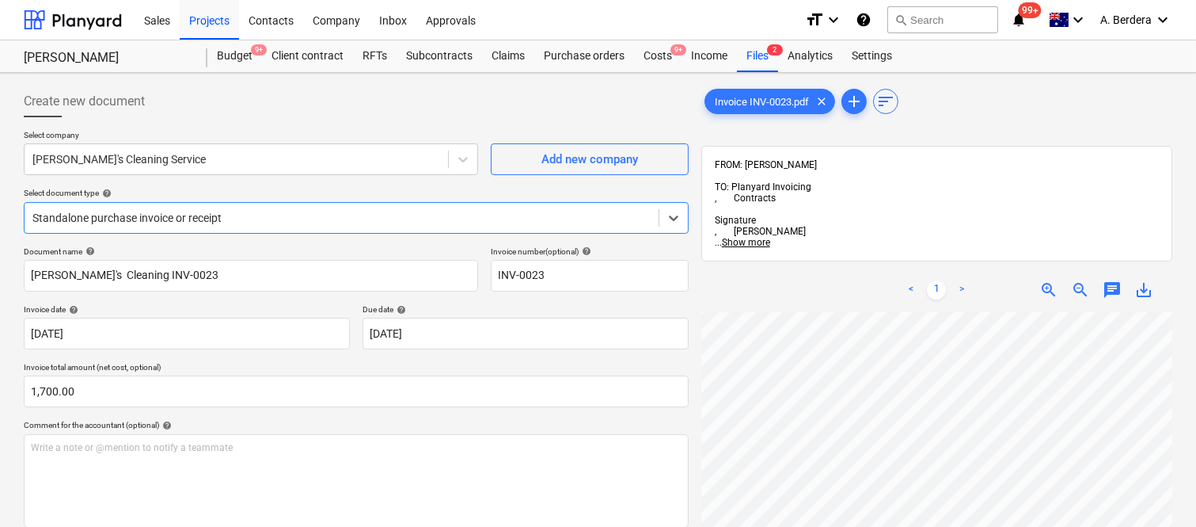
click at [277, 211] on div at bounding box center [341, 218] width 618 height 16
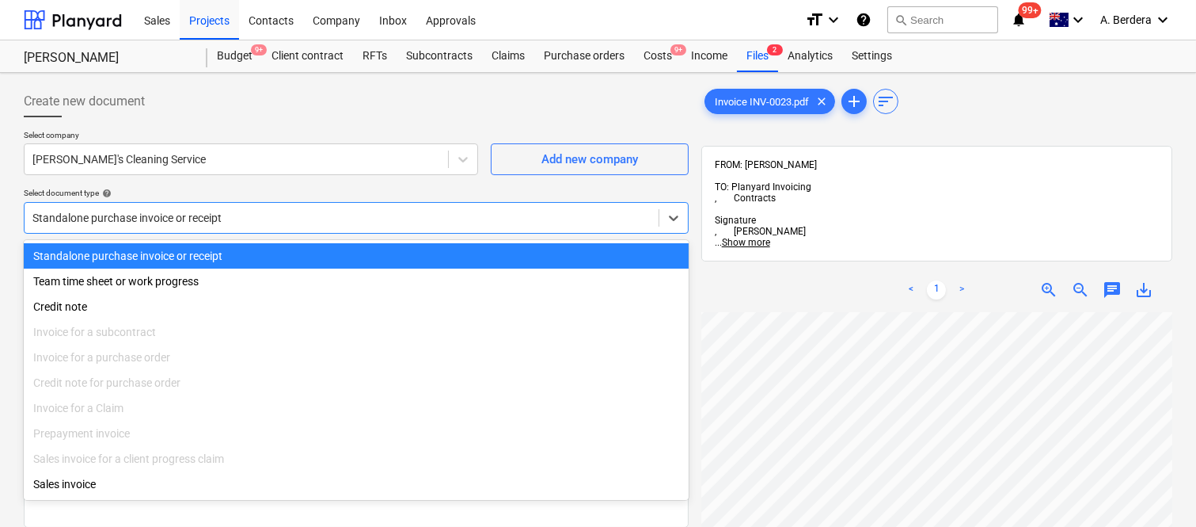
click at [287, 252] on div "Standalone purchase invoice or receipt" at bounding box center [356, 255] width 665 height 25
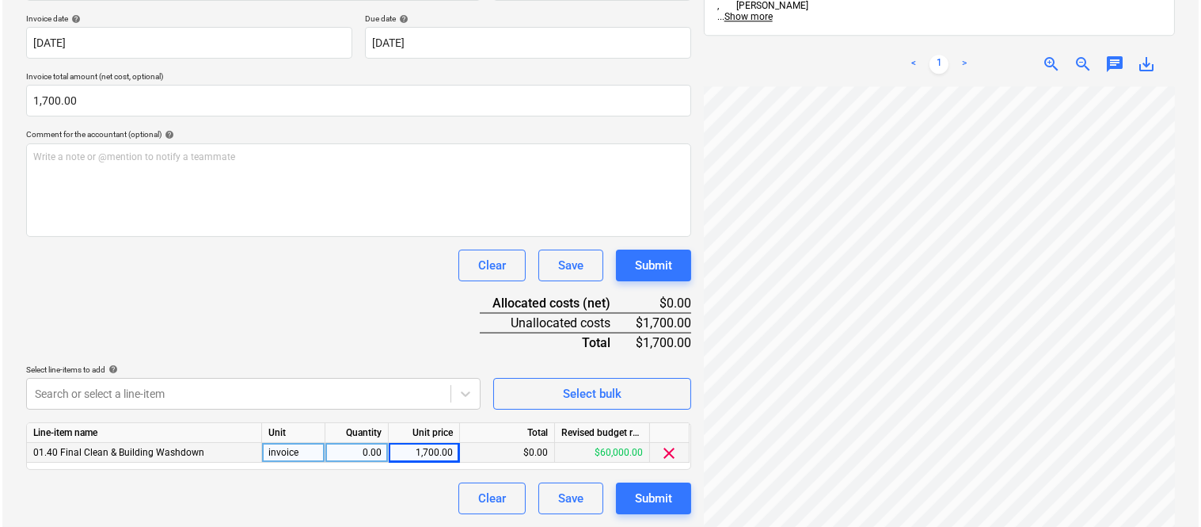
scroll to position [432, 116]
click at [670, 501] on button "Submit" at bounding box center [651, 498] width 75 height 32
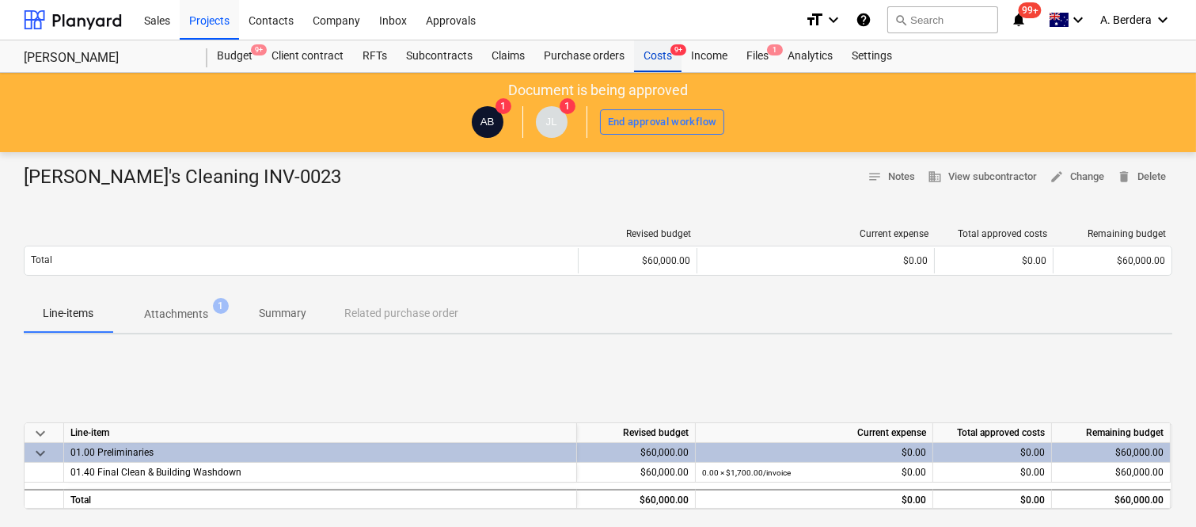
click at [669, 58] on div "Costs 9+" at bounding box center [658, 56] width 48 height 32
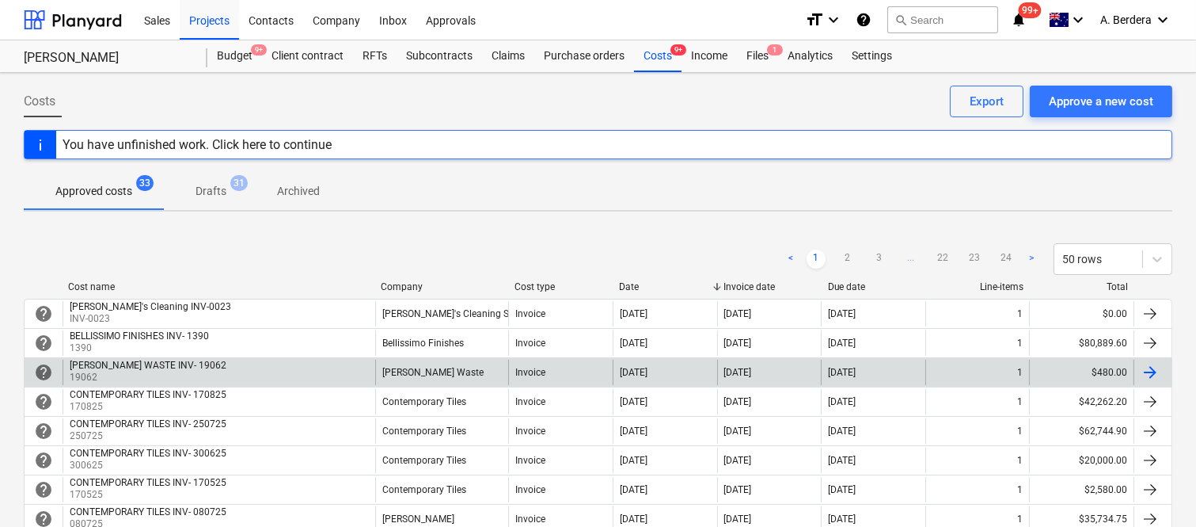
click at [348, 376] on div "SAUNDERS WASTE INV- 19062 19062" at bounding box center [219, 371] width 313 height 25
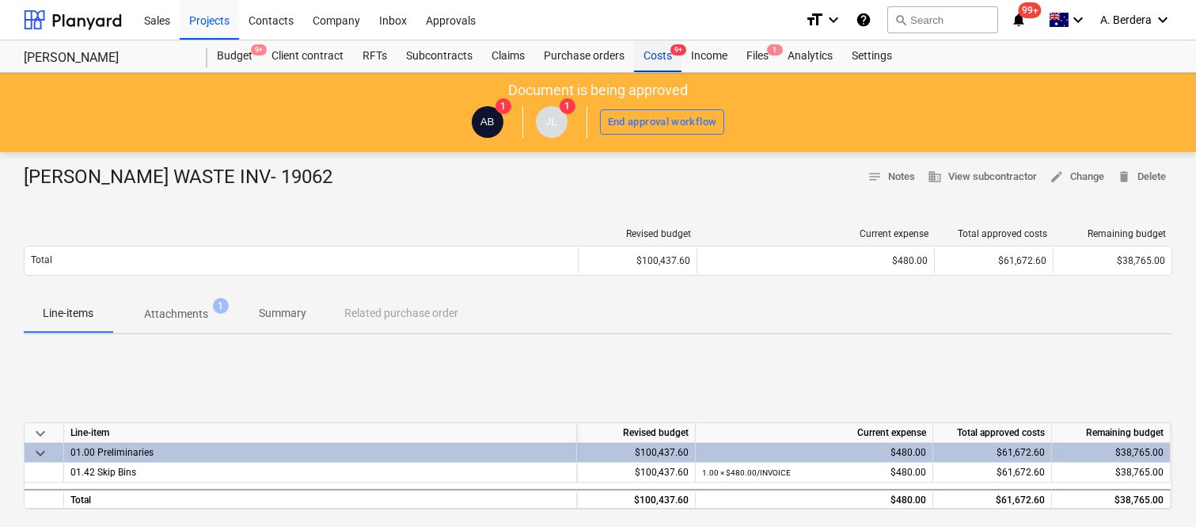
click at [654, 52] on div "Costs 9+" at bounding box center [658, 56] width 48 height 32
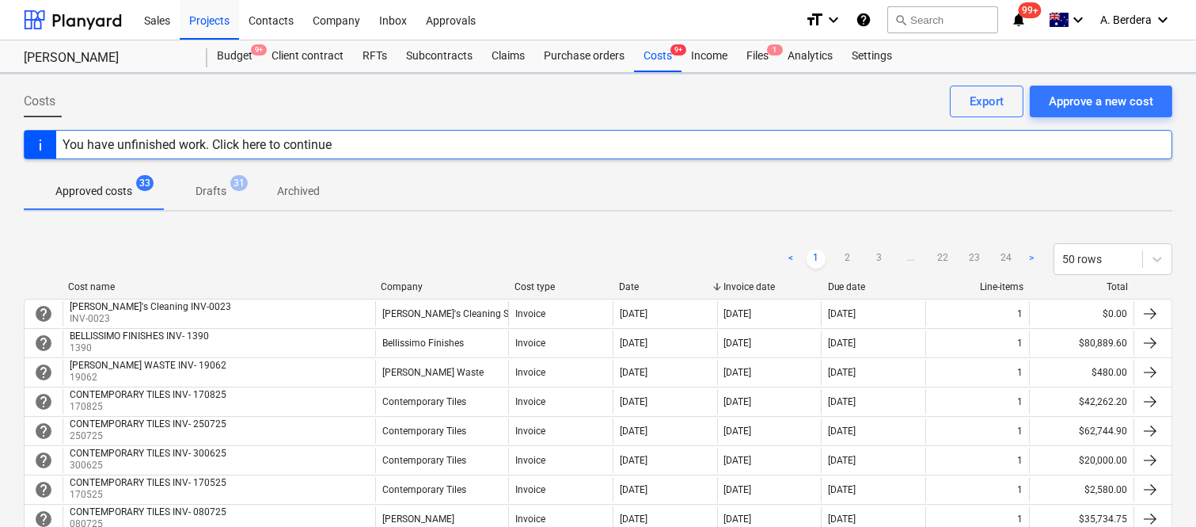
scroll to position [461, 0]
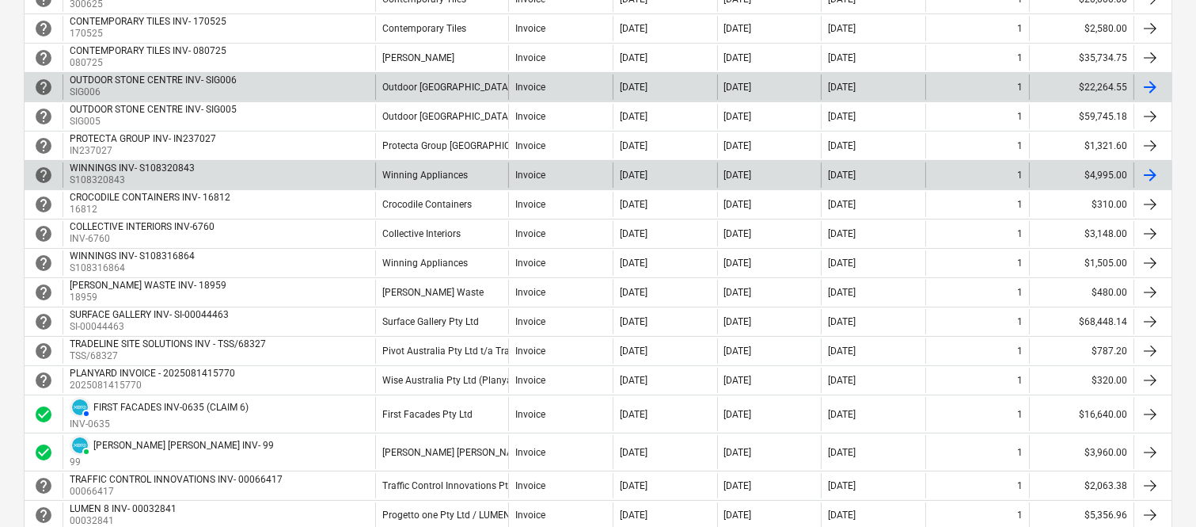
click at [246, 90] on div "OUTDOOR STONE CENTRE INV- SIG006 SIG006" at bounding box center [219, 86] width 313 height 25
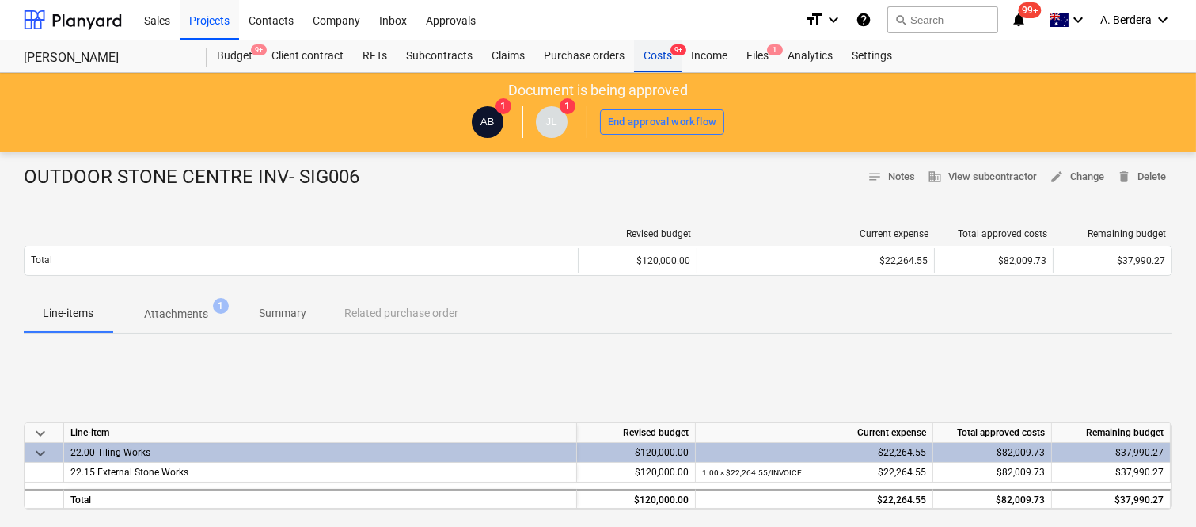
click at [651, 56] on div "Costs 9+" at bounding box center [658, 56] width 48 height 32
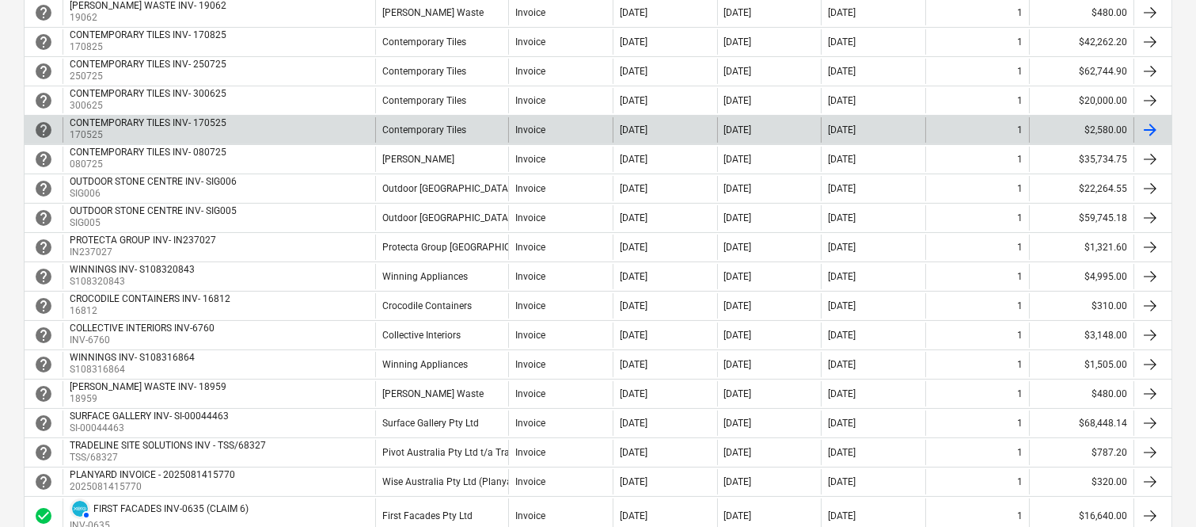
scroll to position [461, 0]
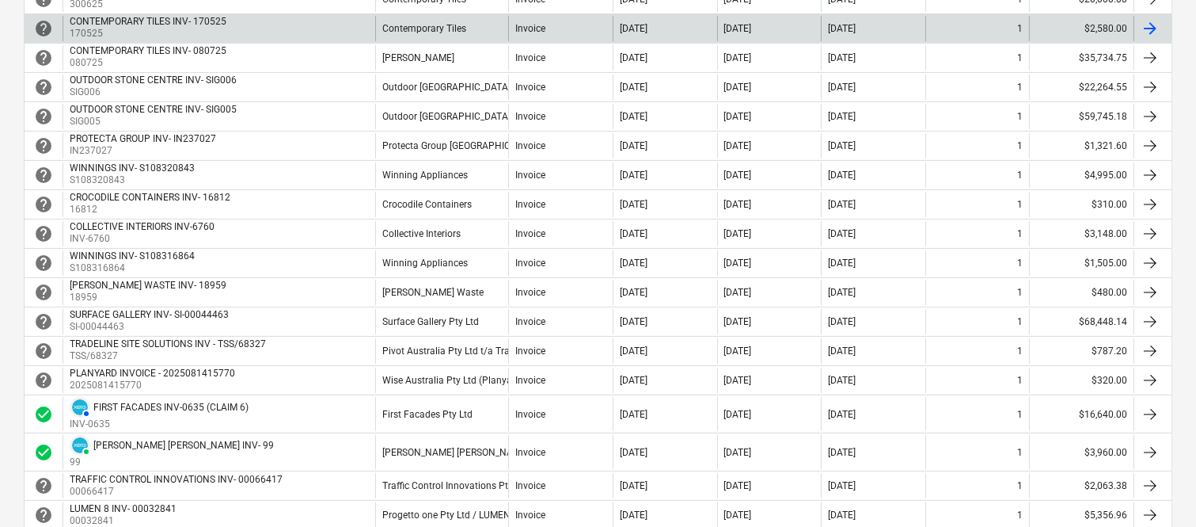
click at [261, 32] on div "CONTEMPORARY TILES INV- 170525 170525" at bounding box center [219, 28] width 313 height 25
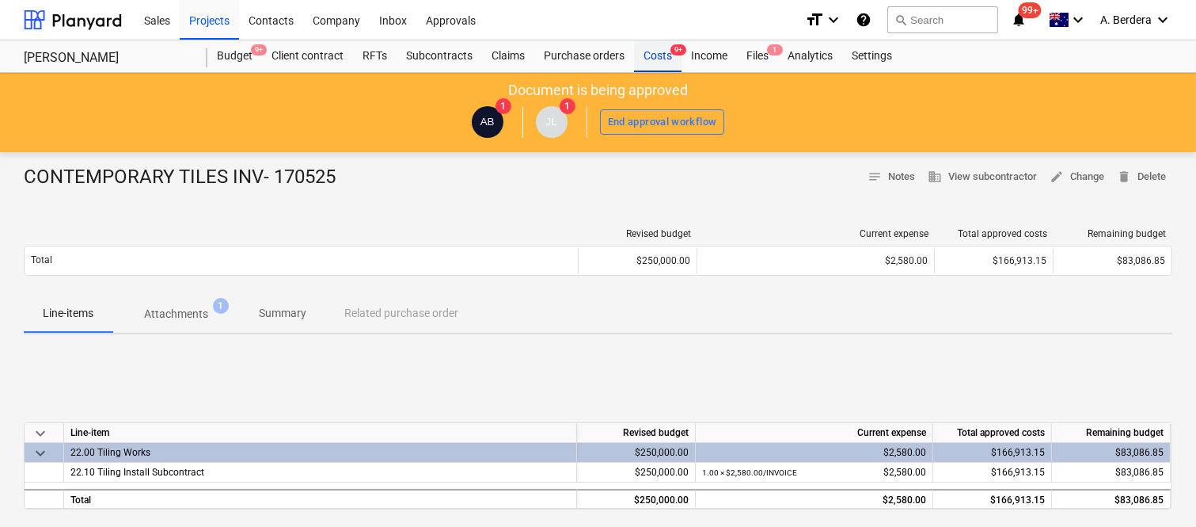
click at [661, 64] on div "Costs 9+" at bounding box center [658, 56] width 48 height 32
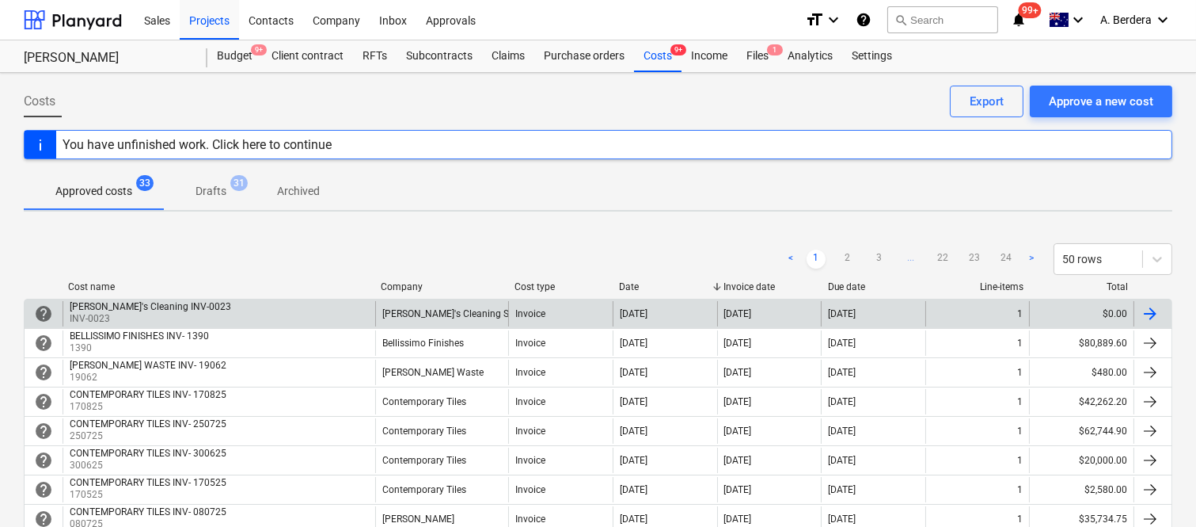
click at [342, 306] on div "Larissas's Cleaning INV-0023 INV-0023" at bounding box center [219, 313] width 313 height 25
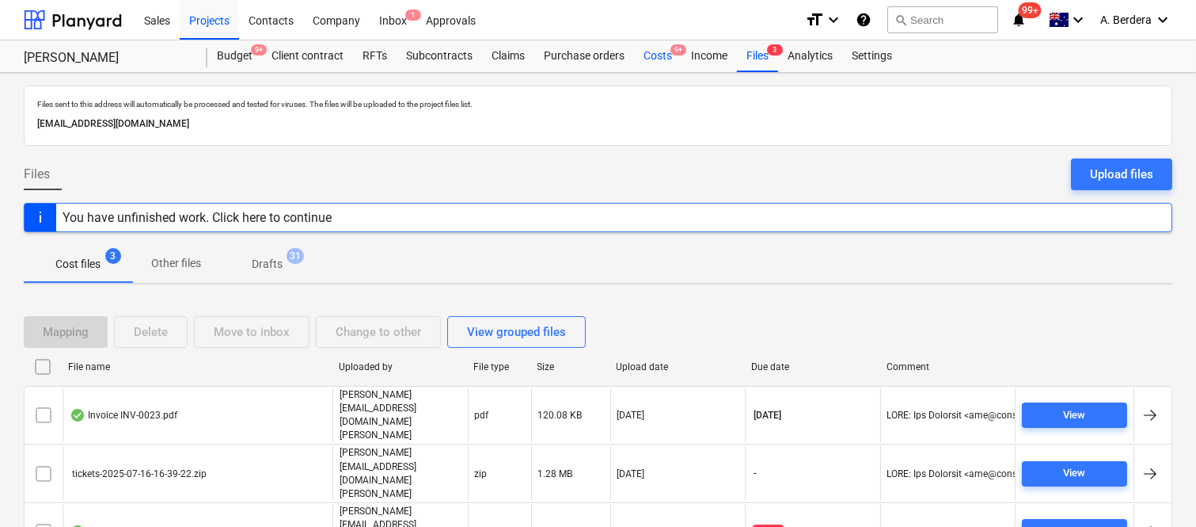
click at [653, 55] on div "Costs 9+" at bounding box center [658, 56] width 48 height 32
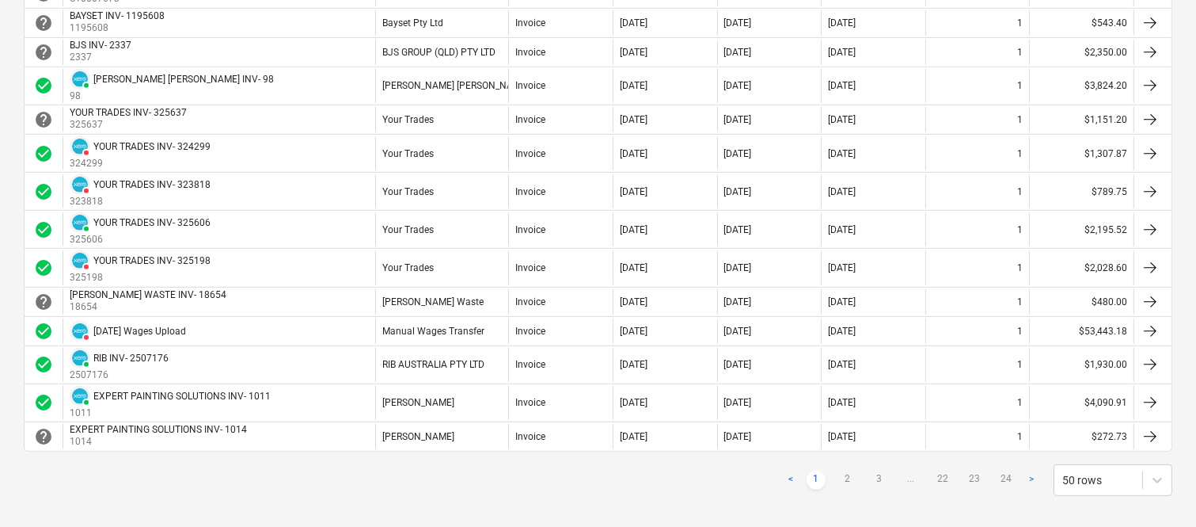
scroll to position [1435, 0]
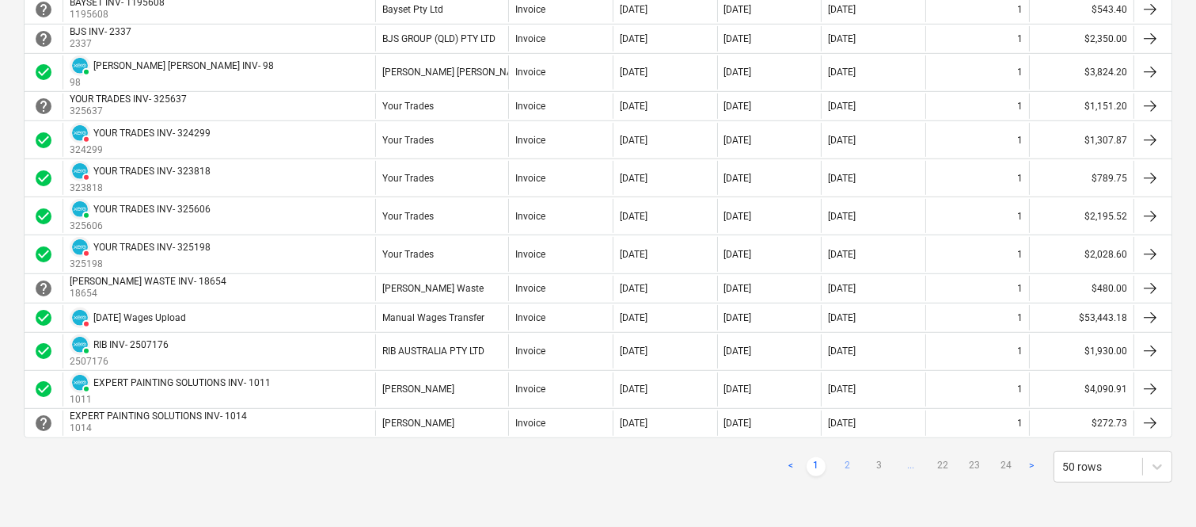
click at [852, 462] on link "2" at bounding box center [847, 466] width 19 height 19
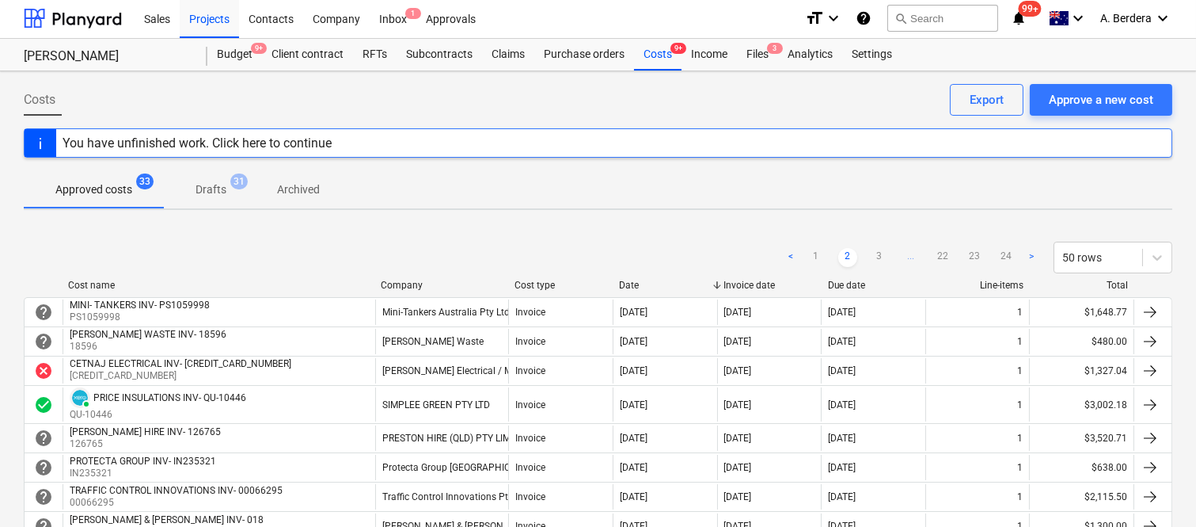
scroll to position [0, 0]
click at [884, 261] on link "3" at bounding box center [879, 258] width 19 height 19
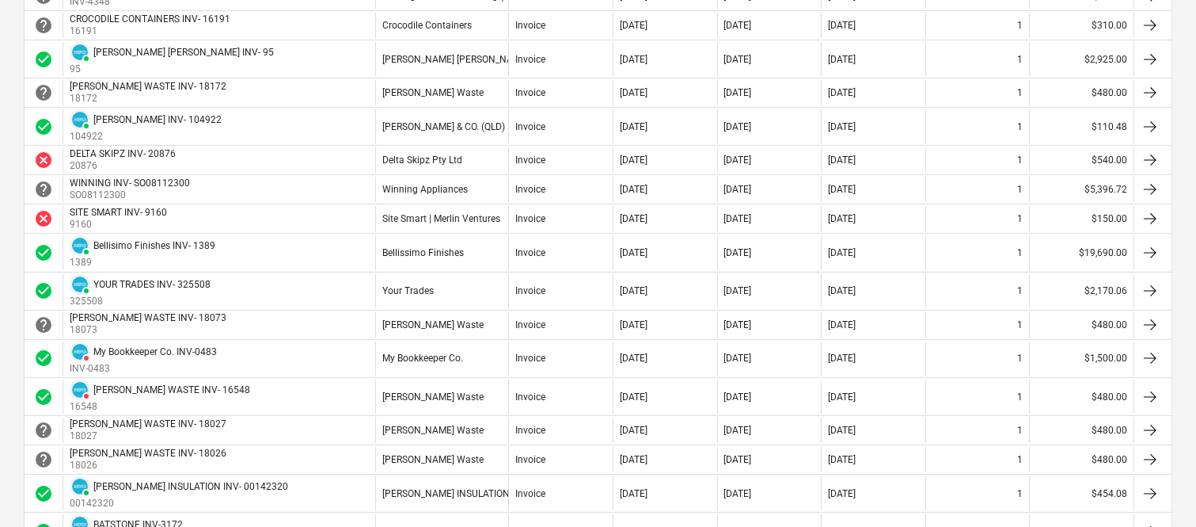
scroll to position [563, 0]
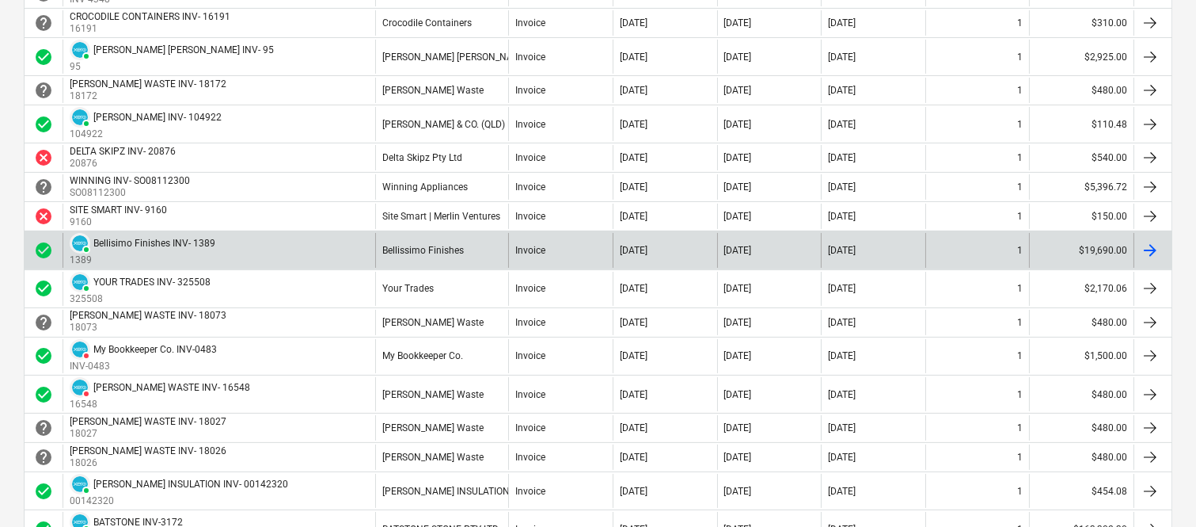
click at [580, 247] on div "Invoice" at bounding box center [560, 250] width 105 height 34
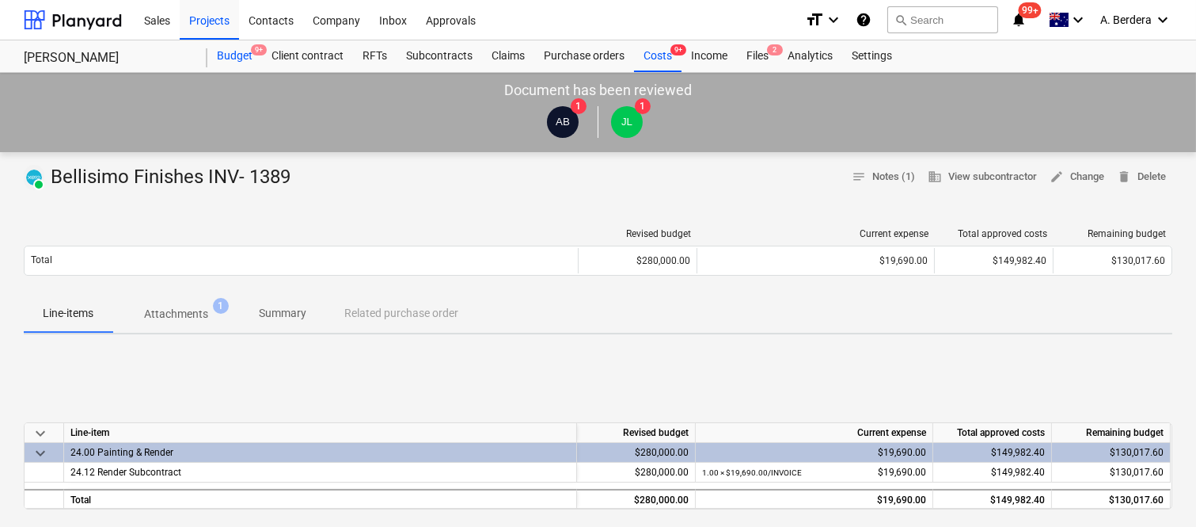
click at [234, 56] on div "Budget 9+" at bounding box center [234, 56] width 55 height 32
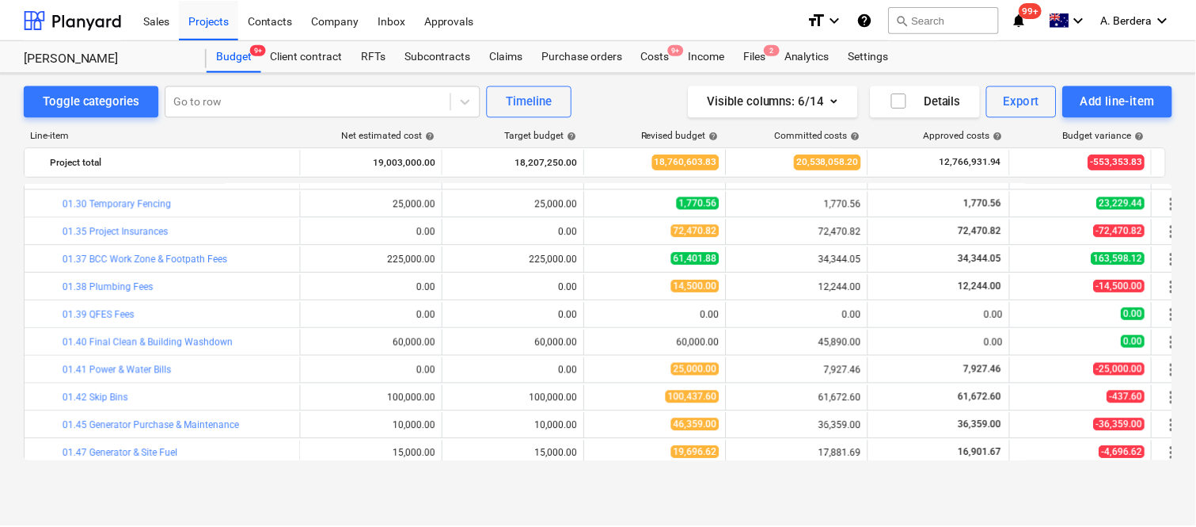
scroll to position [297, 0]
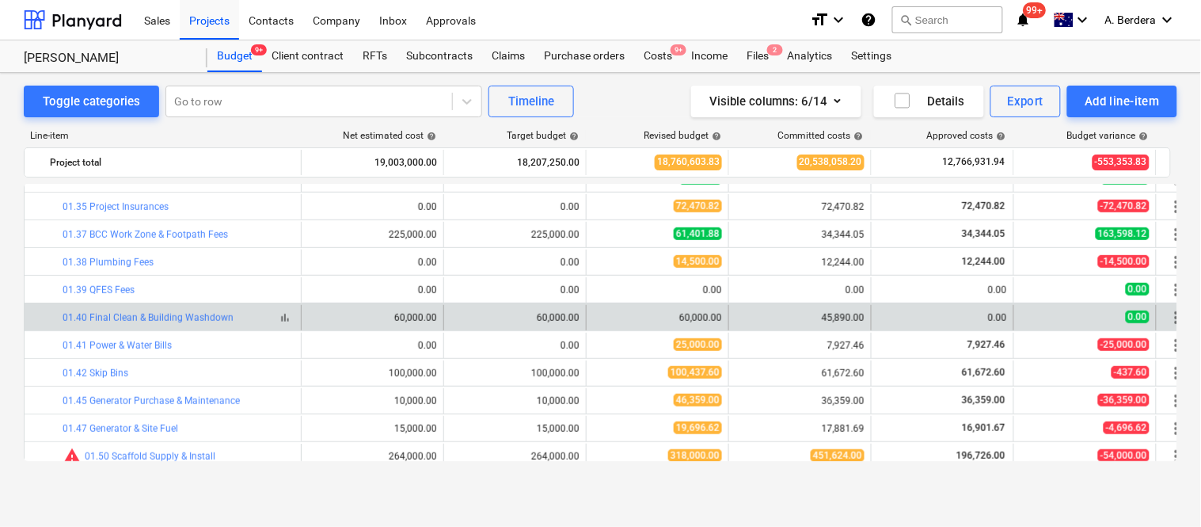
click at [290, 320] on span "bar_chart" at bounding box center [285, 317] width 13 height 13
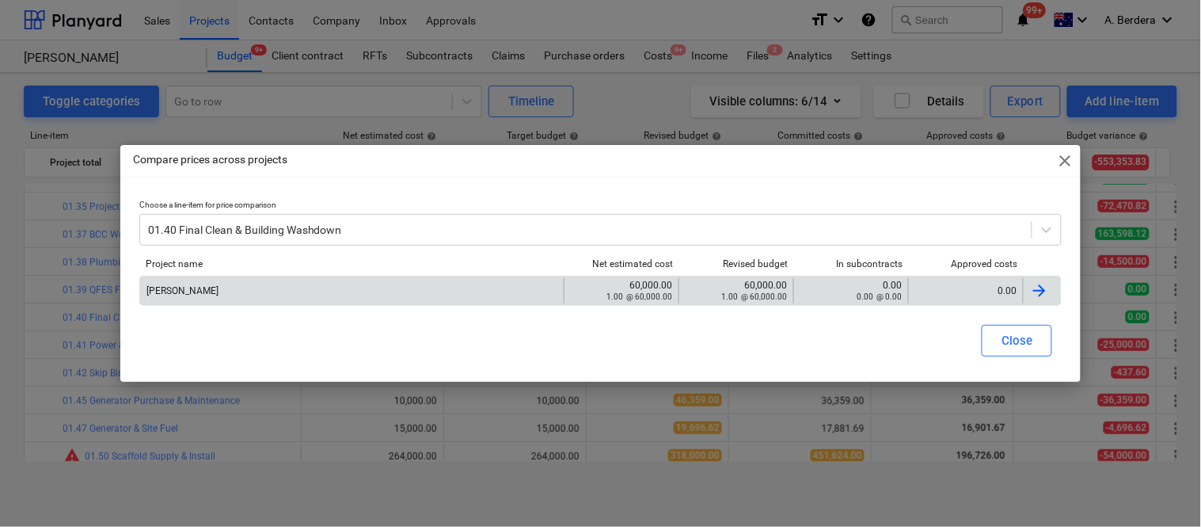
click at [975, 287] on div "0.00" at bounding box center [965, 290] width 101 height 11
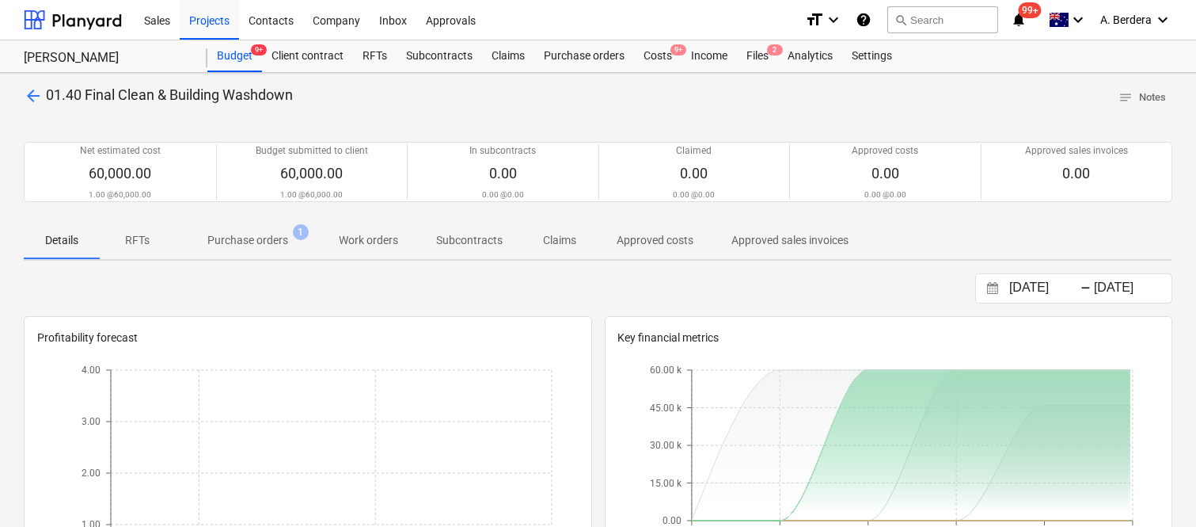
click at [660, 236] on p "Approved costs" at bounding box center [655, 240] width 77 height 17
